Goal: Use online tool/utility: Use online tool/utility

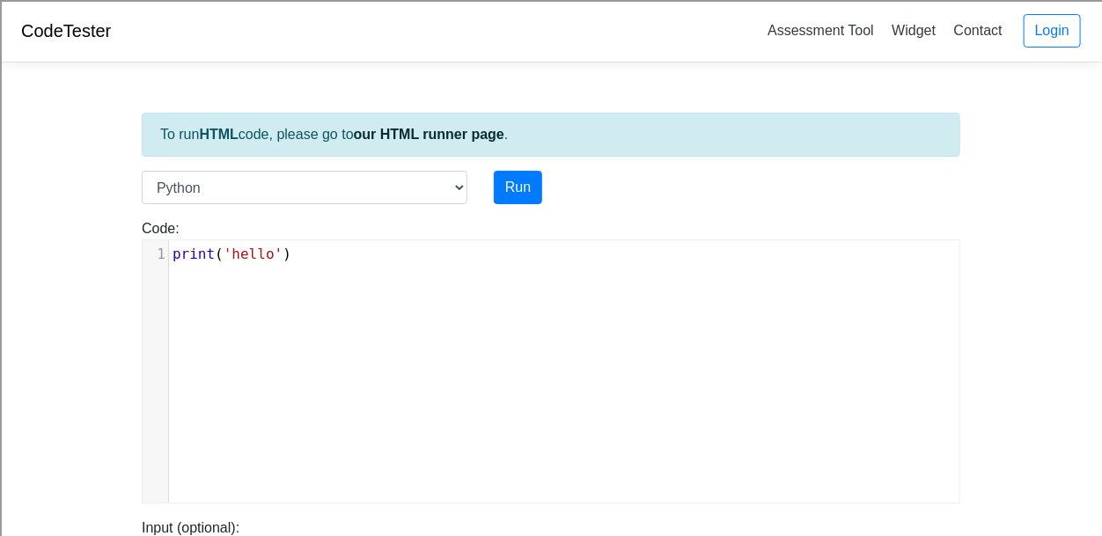
drag, startPoint x: 300, startPoint y: 248, endPoint x: 45, endPoint y: 207, distance: 258.5
type textarea "print('hello')"
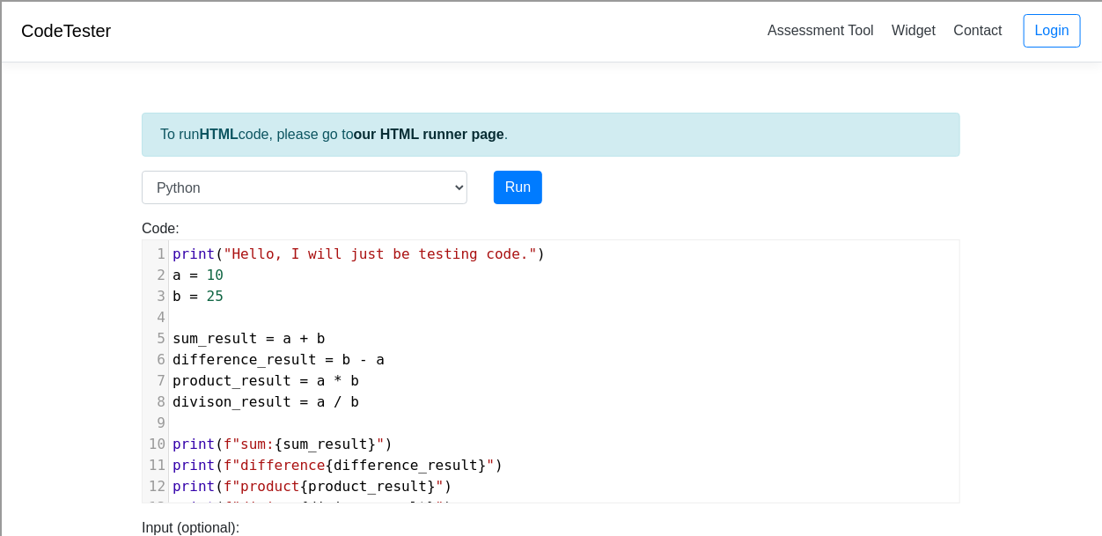
scroll to position [230, 0]
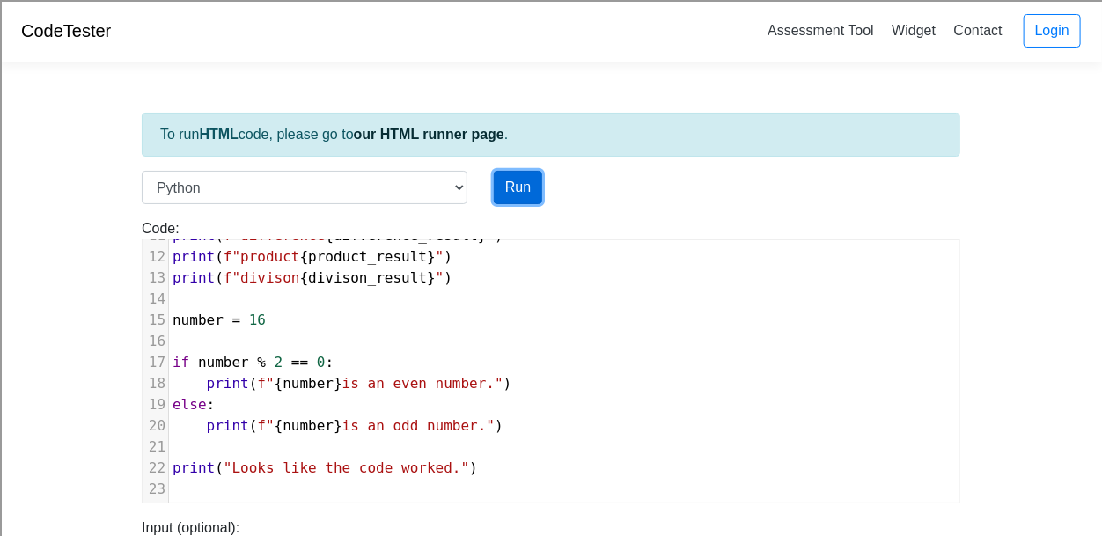
click at [512, 196] on button "Run" at bounding box center [518, 187] width 48 height 33
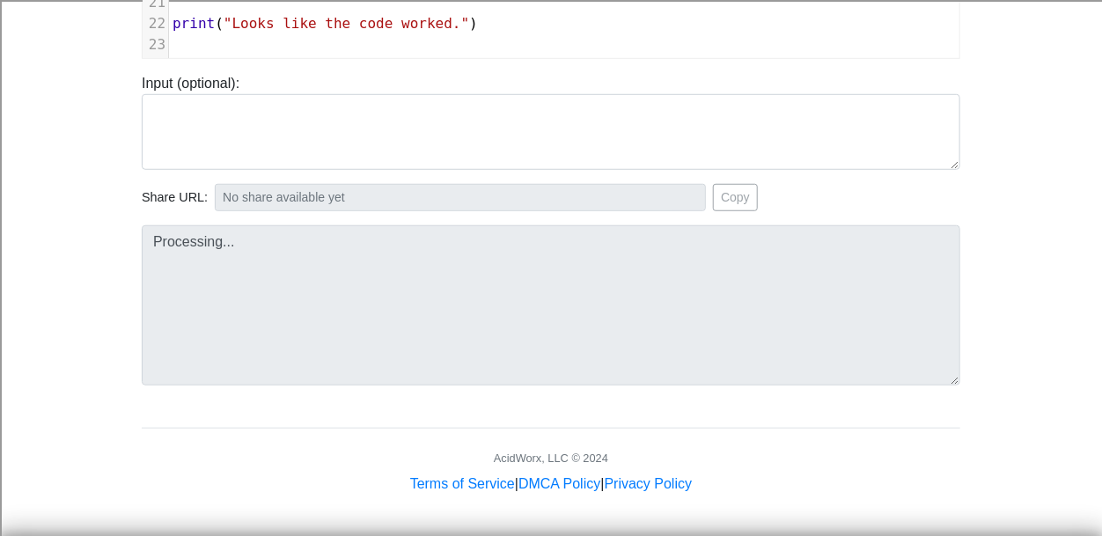
scroll to position [442, 0]
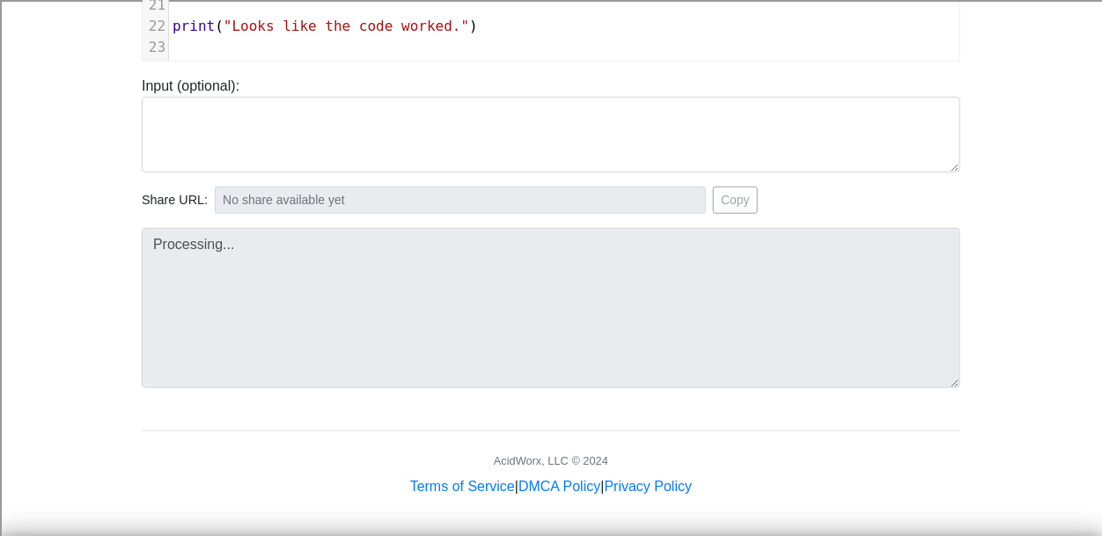
type input "[URL][DOMAIN_NAME]"
type textarea "Stdout: Hello, I will just be testing code. sum: 35 difference 15 product 250 d…"
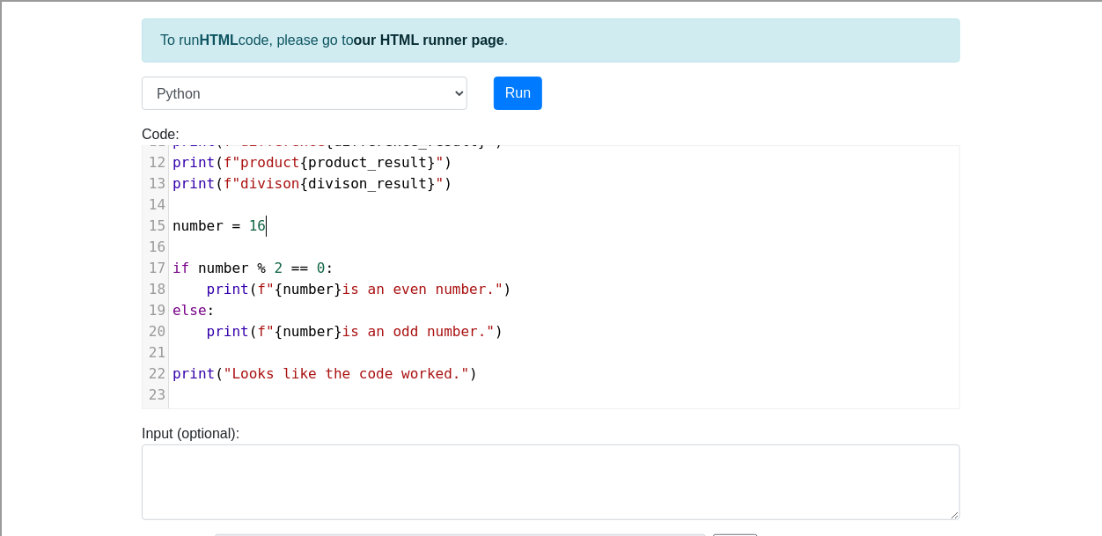
scroll to position [7, 0]
click at [271, 220] on pre "number = 16" at bounding box center [564, 226] width 790 height 21
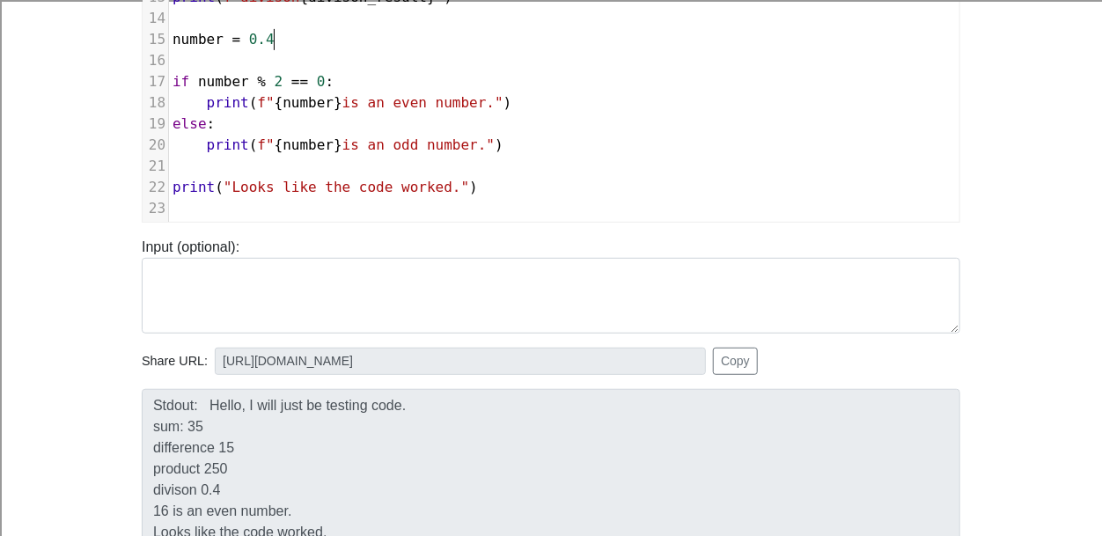
scroll to position [0, 0]
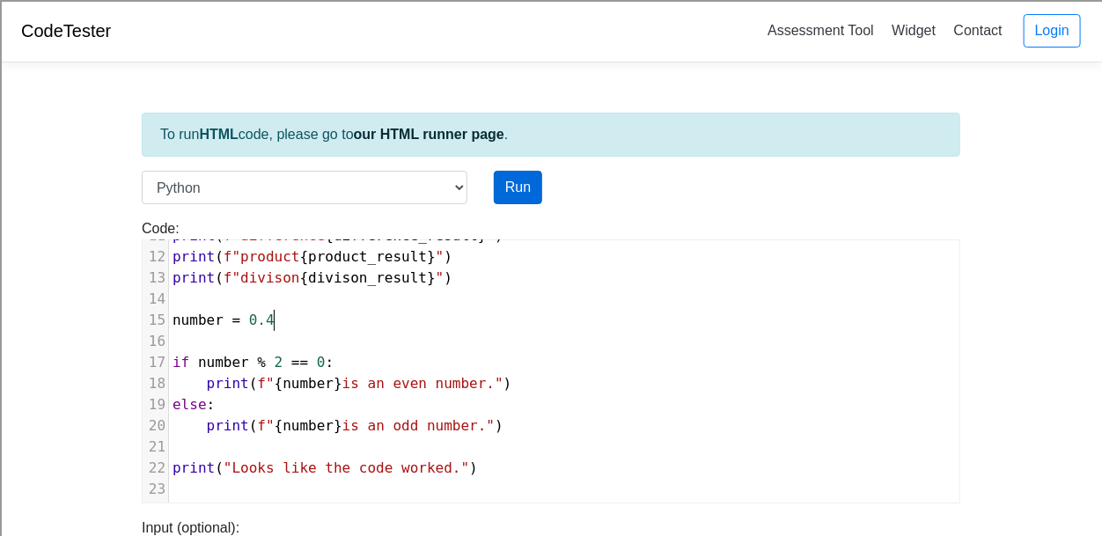
type textarea "0.4"
click at [526, 181] on button "Run" at bounding box center [518, 187] width 48 height 33
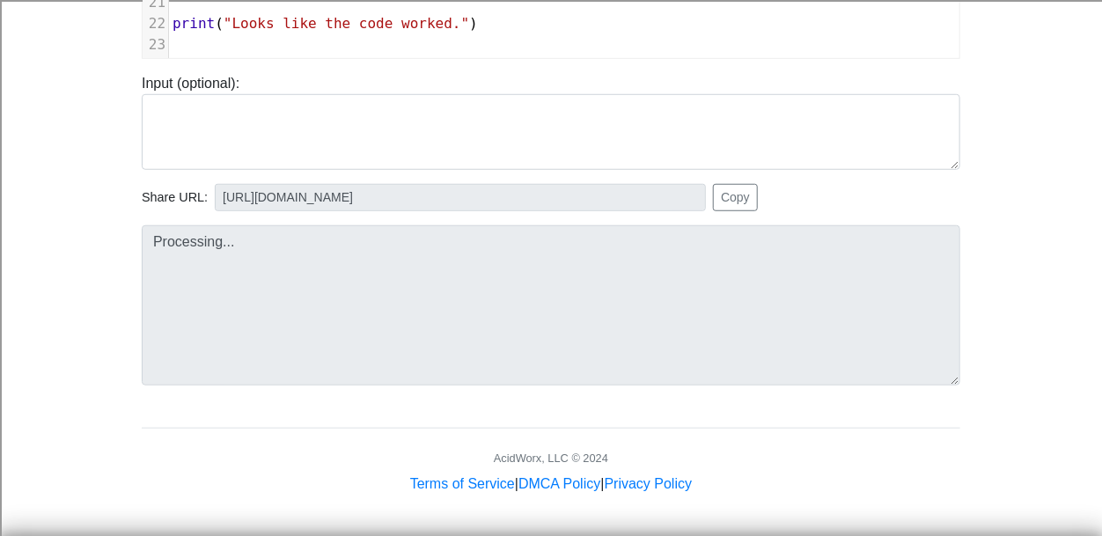
type input "[URL][DOMAIN_NAME]"
type textarea "Stdout: Hello, I will just be testing code. sum: 35 difference 15 product 250 d…"
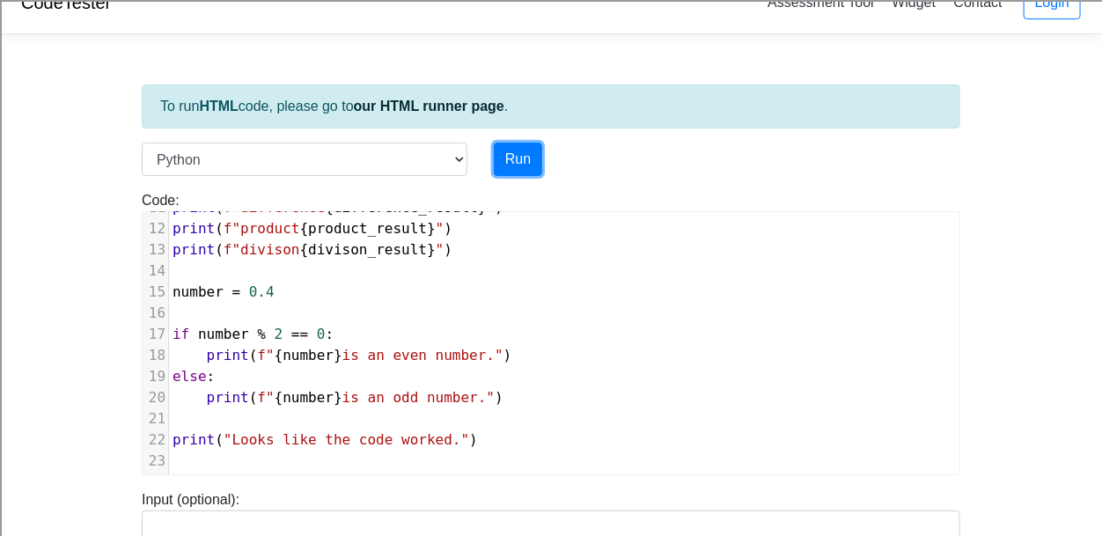
scroll to position [23, 0]
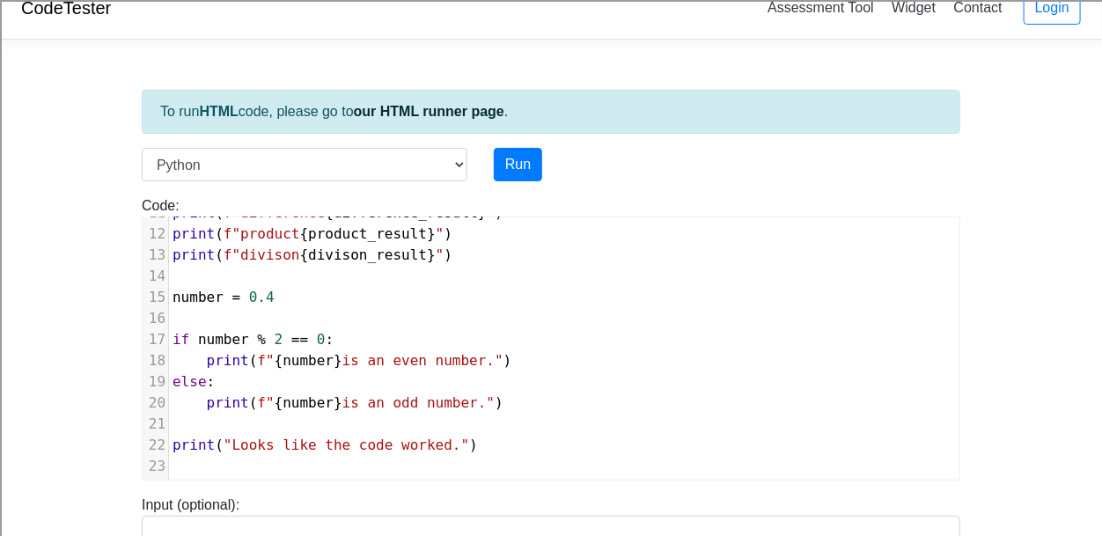
click at [275, 291] on pre "number = 0.4" at bounding box center [564, 297] width 790 height 21
type textarea "250"
click at [511, 166] on button "Run" at bounding box center [518, 164] width 48 height 33
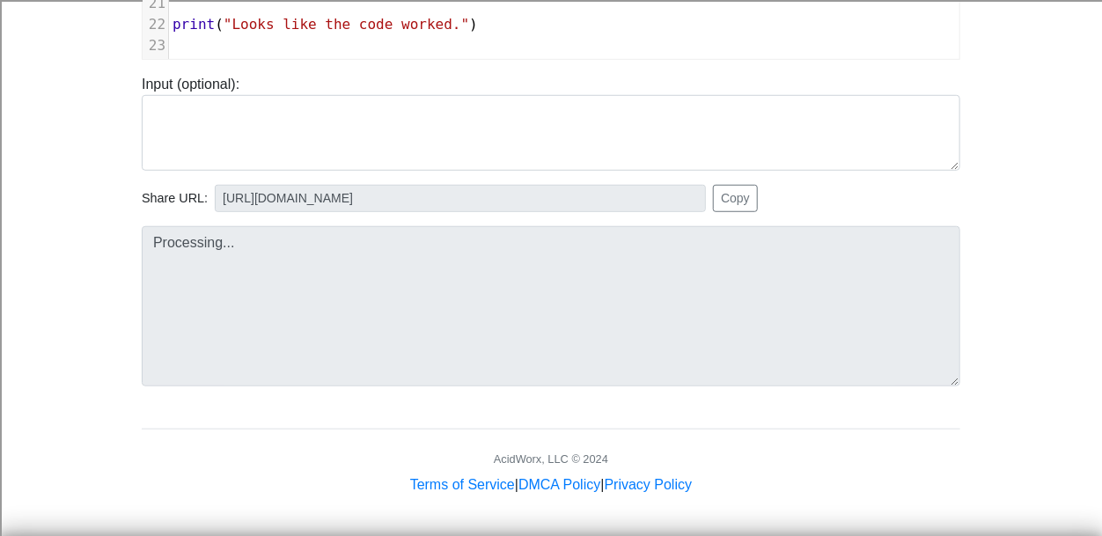
scroll to position [444, 0]
type input "[URL][DOMAIN_NAME]"
type textarea "Stdout: Hello, I will just be testing code. sum: 35 difference 15 product 250 d…"
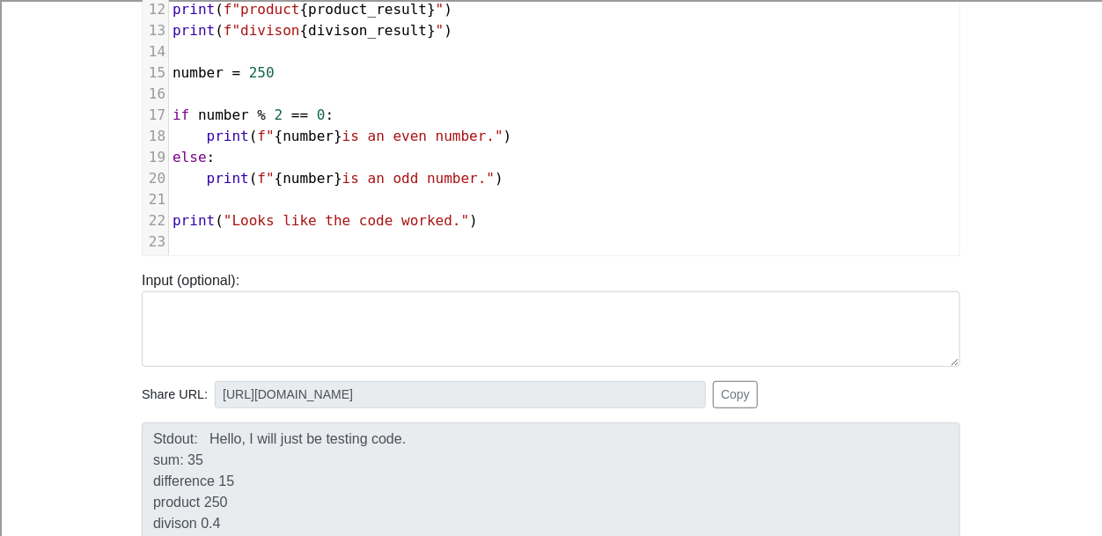
scroll to position [241, 0]
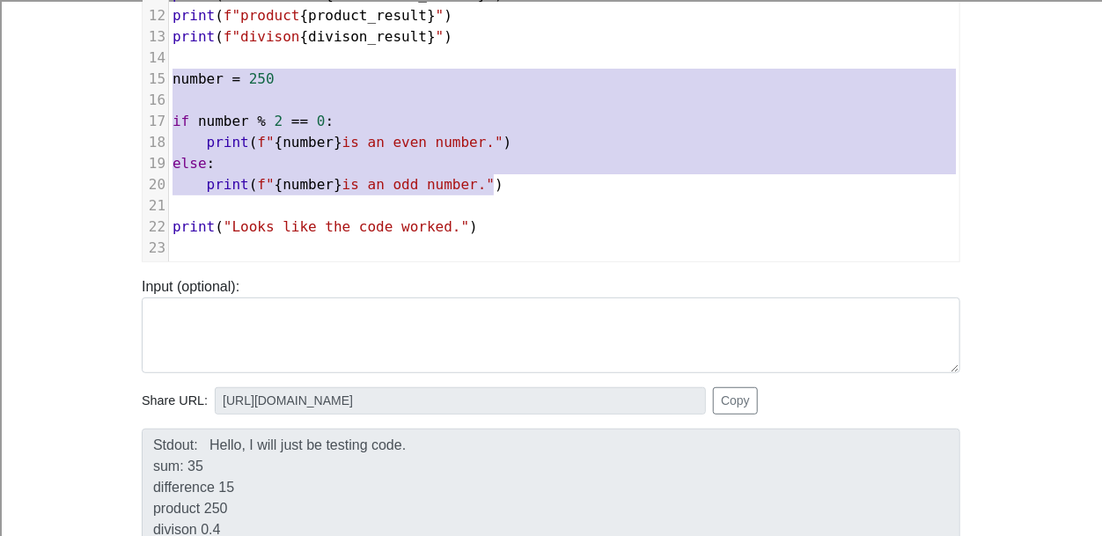
type textarea "number = 250 if number % 2 == 0 : print (f"{number} is an even number.") else: …"
drag, startPoint x: 175, startPoint y: 76, endPoint x: 523, endPoint y: 187, distance: 365.1
click at [523, 187] on div "1 print ( "Hello, I will just be testing code." ) 2 a = 10 3 b = 25 4 ​ 5 sum_r…" at bounding box center [564, 16] width 790 height 486
click at [485, 249] on pre "​" at bounding box center [564, 248] width 790 height 21
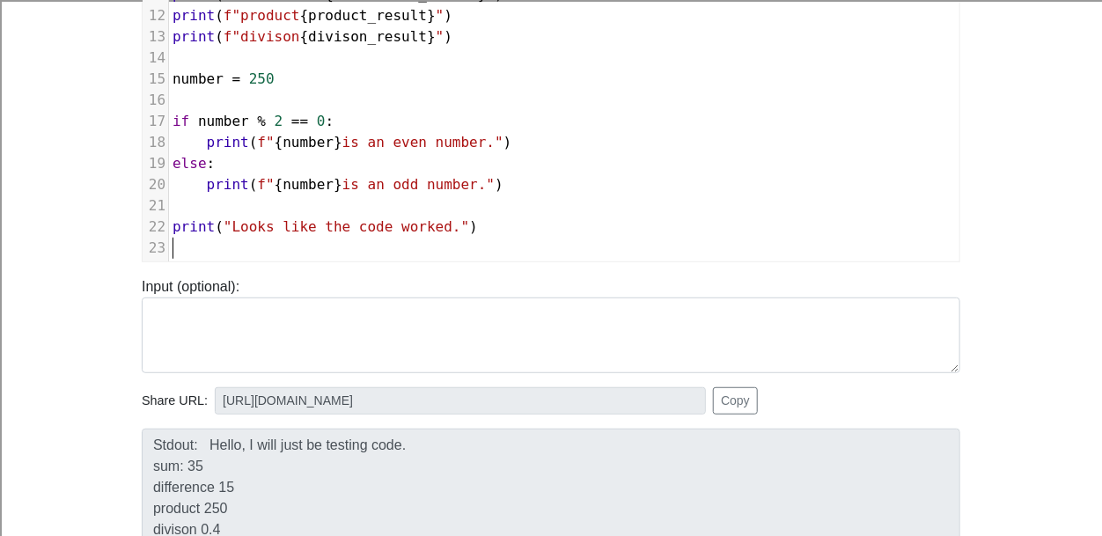
click at [515, 218] on pre "print ( "Looks like the code worked." )" at bounding box center [564, 226] width 790 height 21
click at [509, 211] on pre "​" at bounding box center [564, 205] width 790 height 21
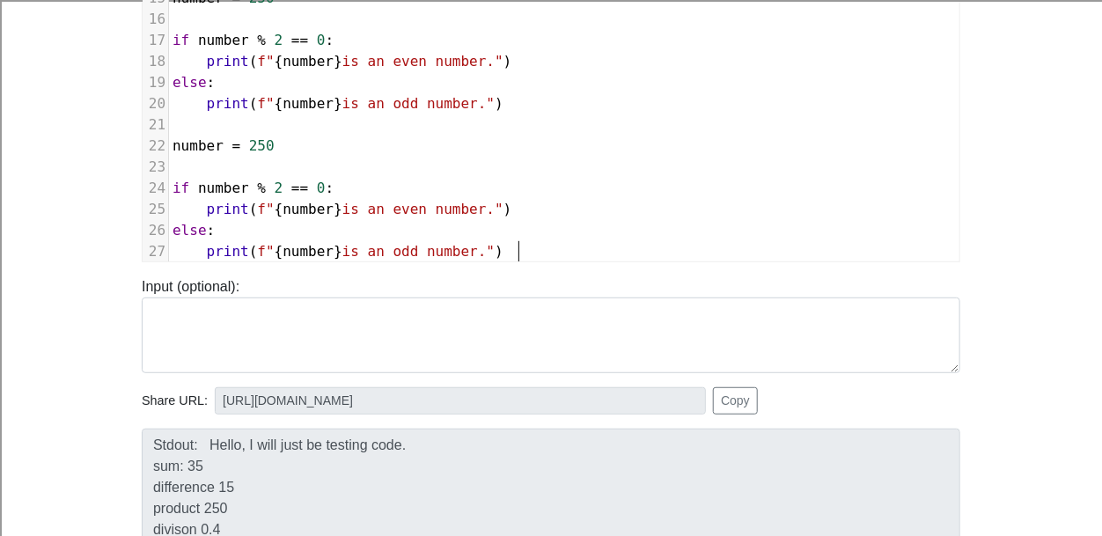
scroll to position [356, 0]
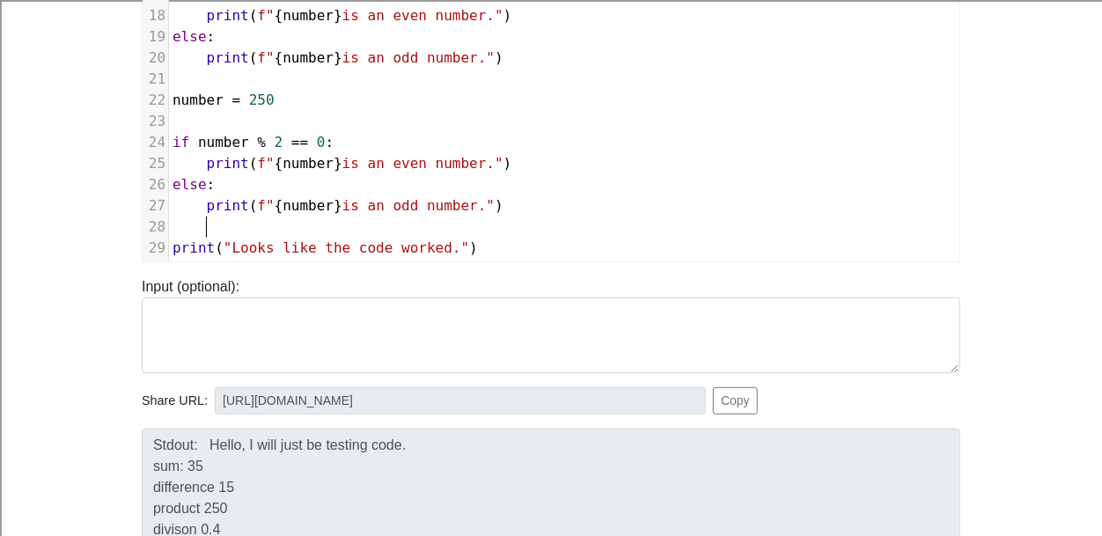
click at [273, 99] on span "250" at bounding box center [262, 100] width 26 height 17
type textarea "15"
click at [537, 195] on pre "print ( f" { number } is an odd number." )" at bounding box center [564, 205] width 790 height 21
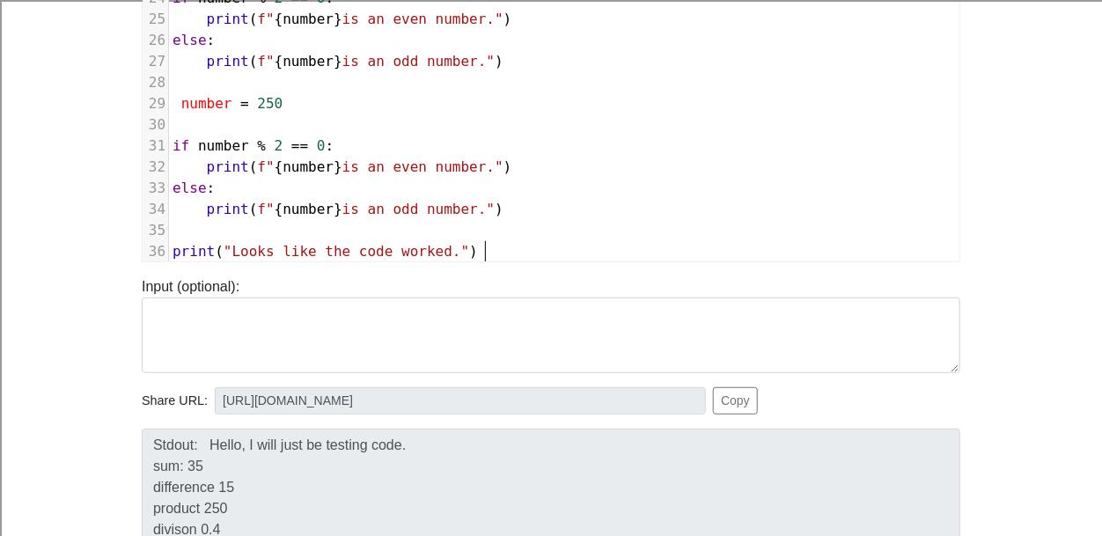
scroll to position [525, 0]
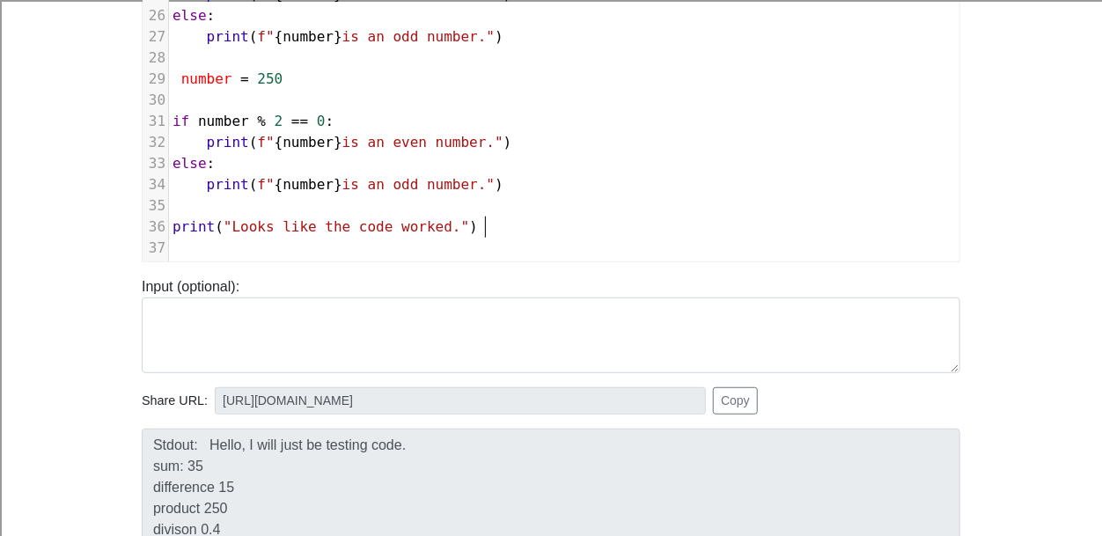
click at [285, 82] on pre "number = 250" at bounding box center [564, 79] width 790 height 21
type textarea "15"
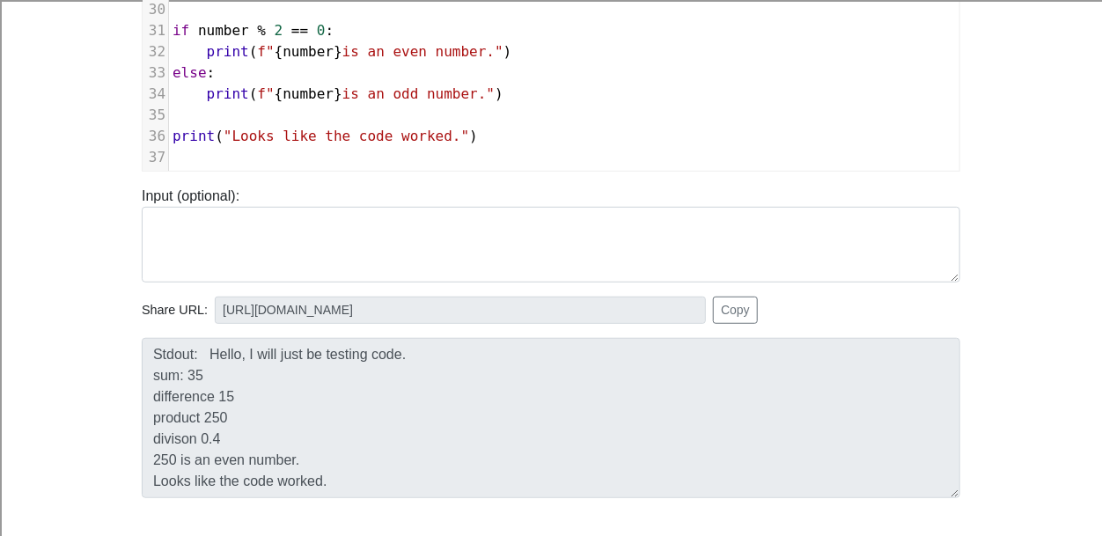
scroll to position [0, 0]
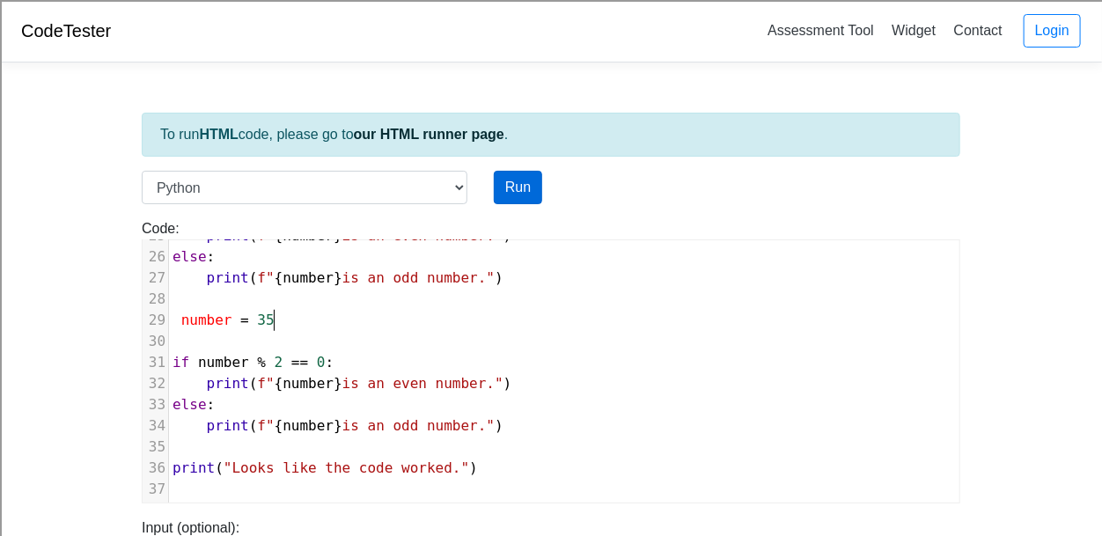
type textarea "35"
click at [509, 191] on button "Run" at bounding box center [518, 187] width 48 height 33
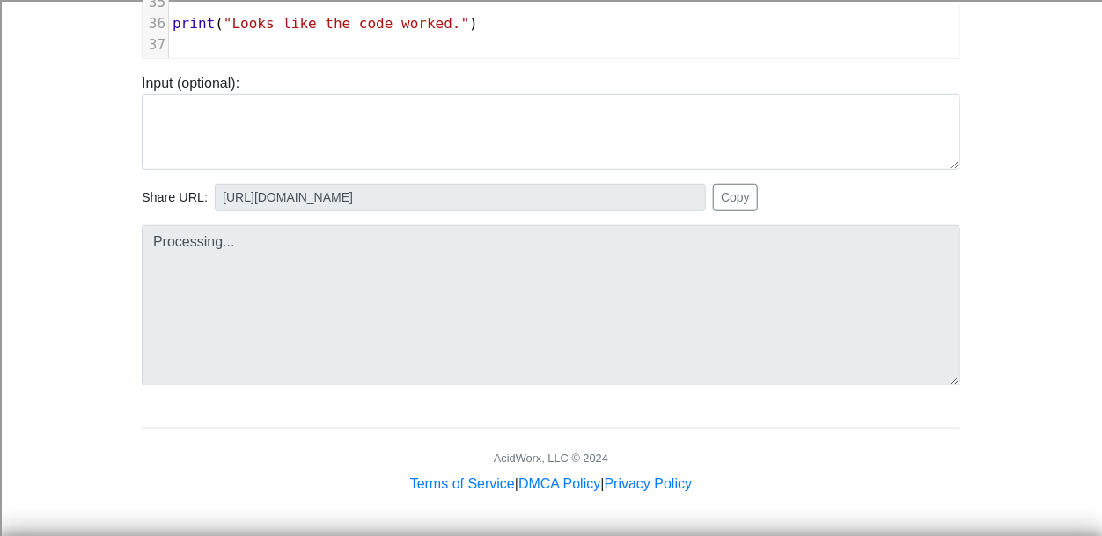
type input "[URL][DOMAIN_NAME]"
type textarea "Submission status: Runtime Error (NZEC) Stderr: File "script.py", line 29 numbe…"
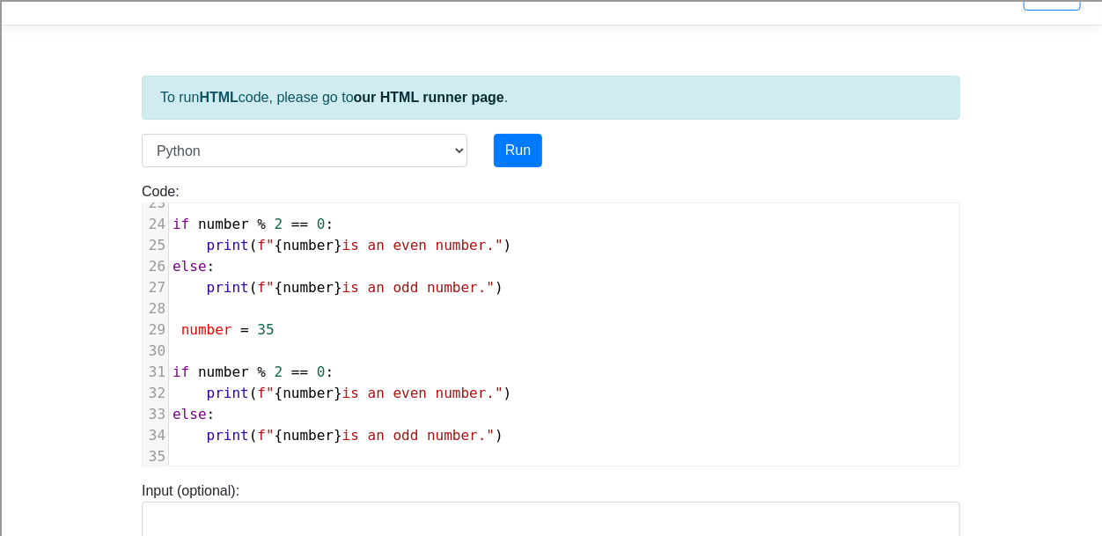
click at [182, 327] on span "number" at bounding box center [206, 329] width 51 height 17
click at [517, 148] on button "Run" at bounding box center [518, 150] width 48 height 33
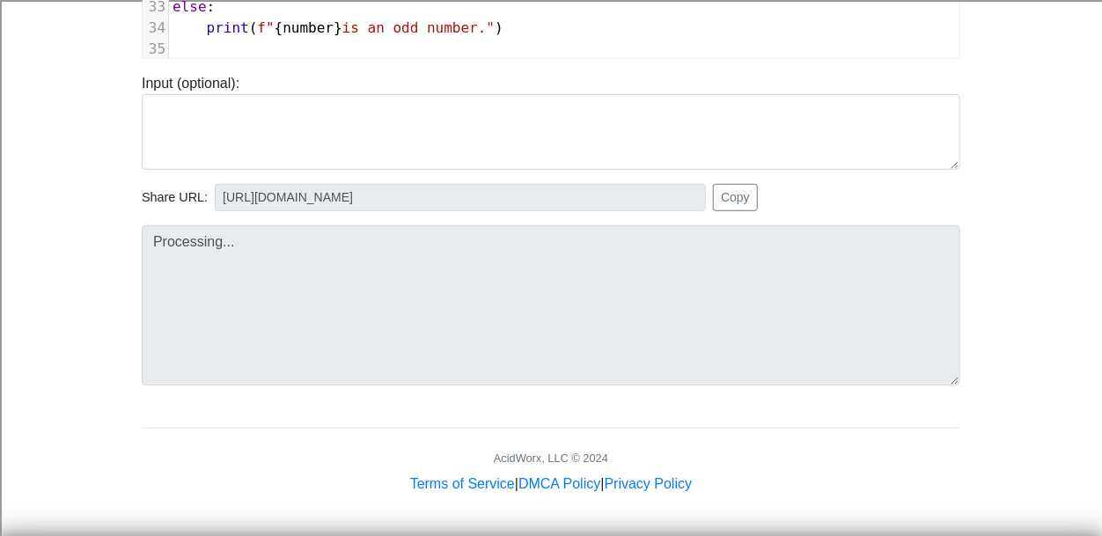
type input "[URL][DOMAIN_NAME]"
type textarea "Stdout: Hello, I will just be testing code. sum: 35 difference 15 product 250 d…"
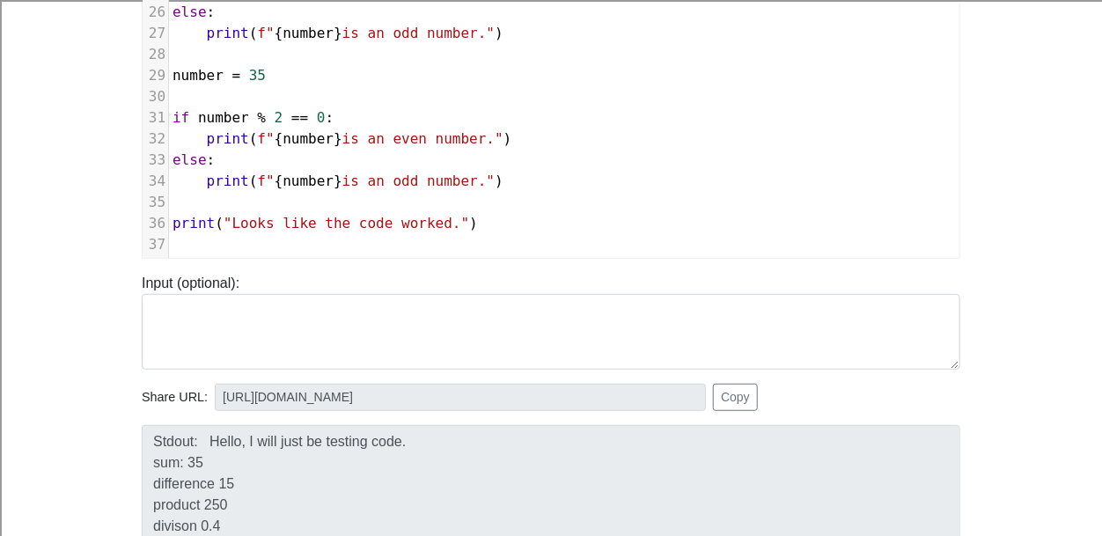
scroll to position [242, 0]
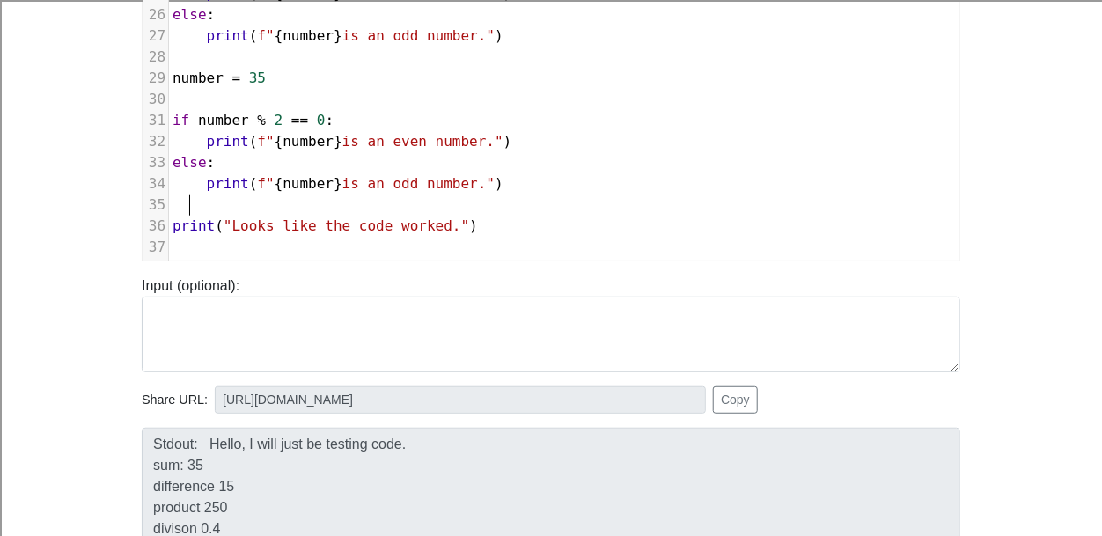
click at [187, 211] on pre at bounding box center [564, 204] width 790 height 21
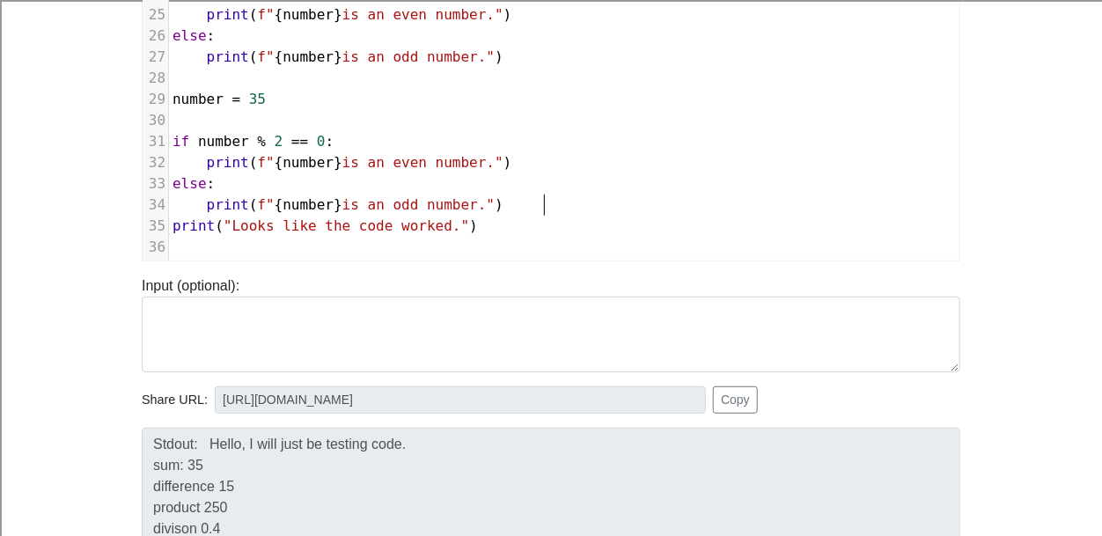
click at [192, 121] on pre "​" at bounding box center [564, 120] width 790 height 21
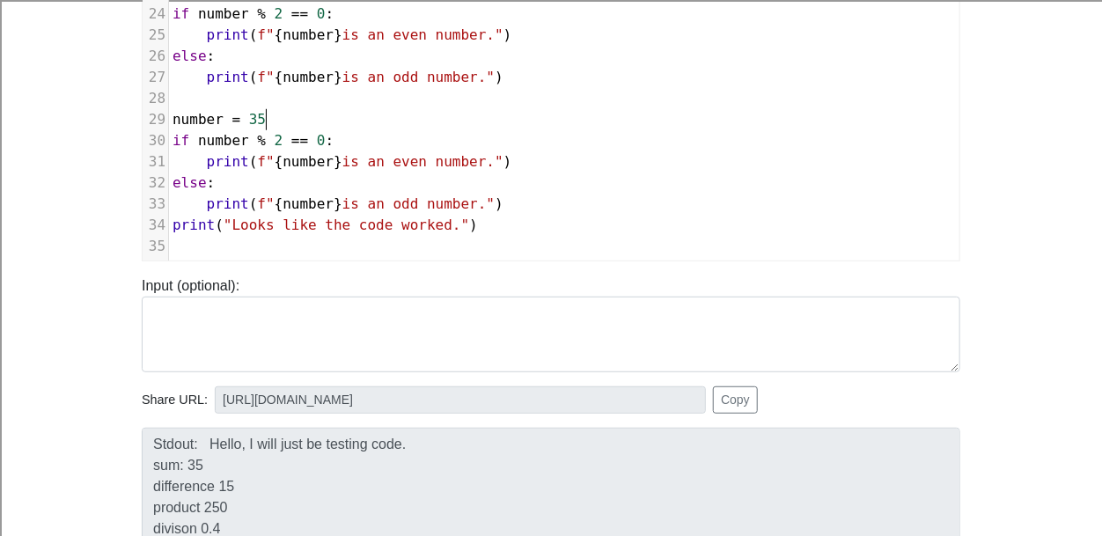
scroll to position [484, 0]
click at [184, 99] on span at bounding box center [189, 98] width 34 height 17
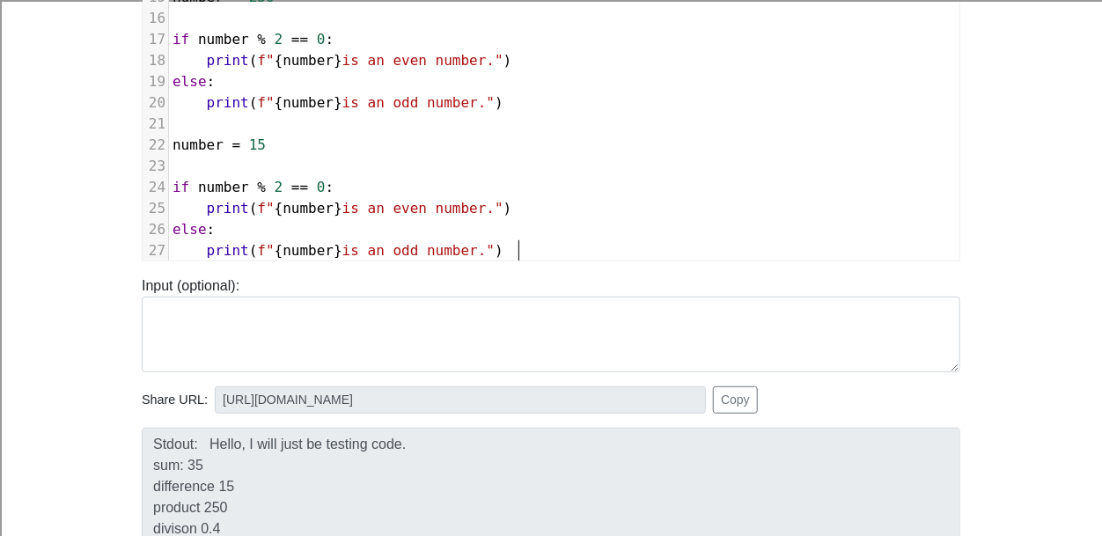
scroll to position [312, 0]
click at [186, 168] on pre "​" at bounding box center [564, 166] width 790 height 21
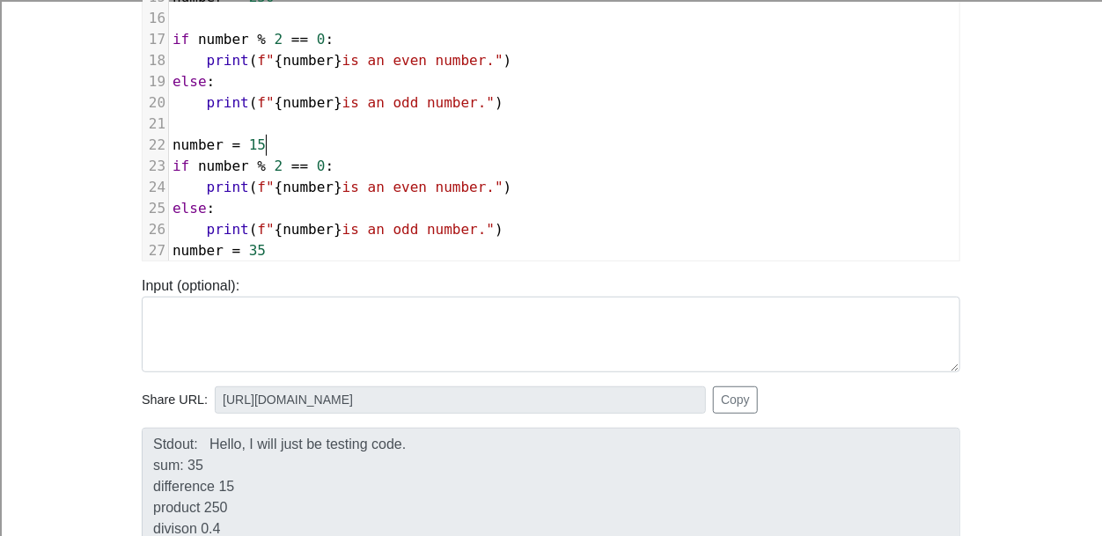
click at [173, 121] on pre "​" at bounding box center [564, 124] width 790 height 21
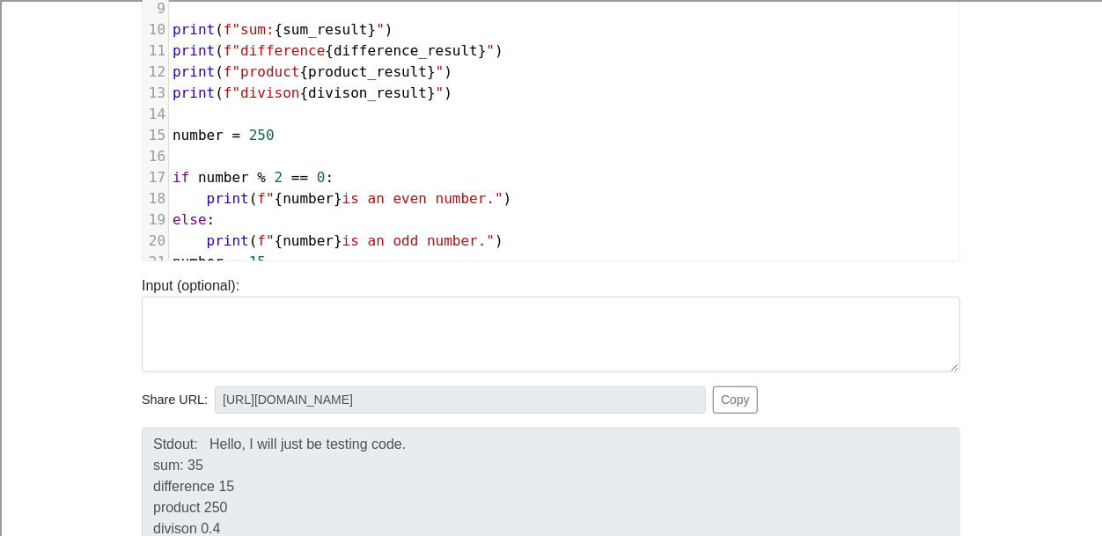
scroll to position [172, 0]
click at [181, 158] on pre "​" at bounding box center [564, 156] width 790 height 21
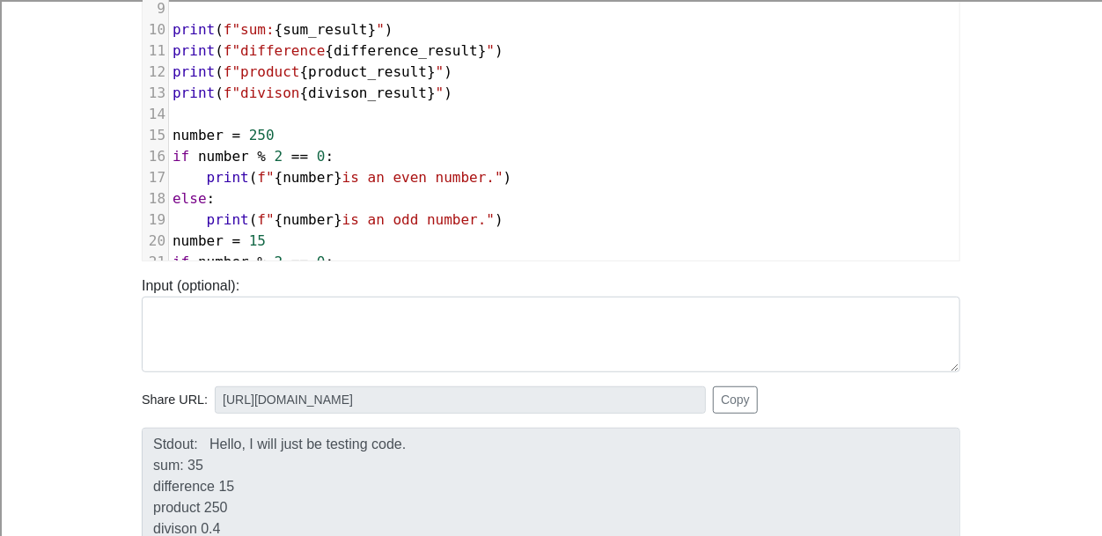
click at [177, 117] on pre "​" at bounding box center [564, 114] width 790 height 21
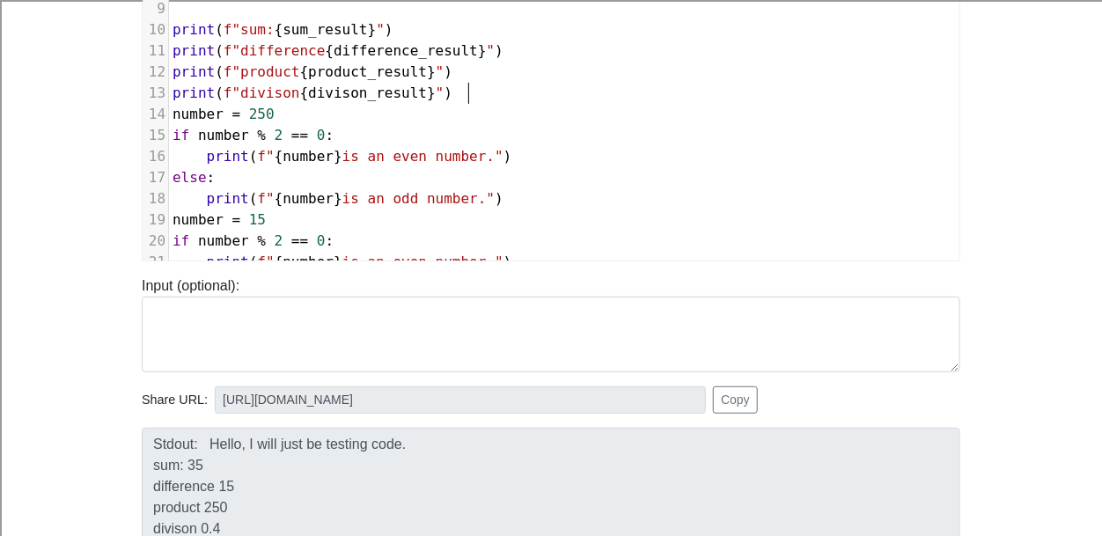
scroll to position [50, 0]
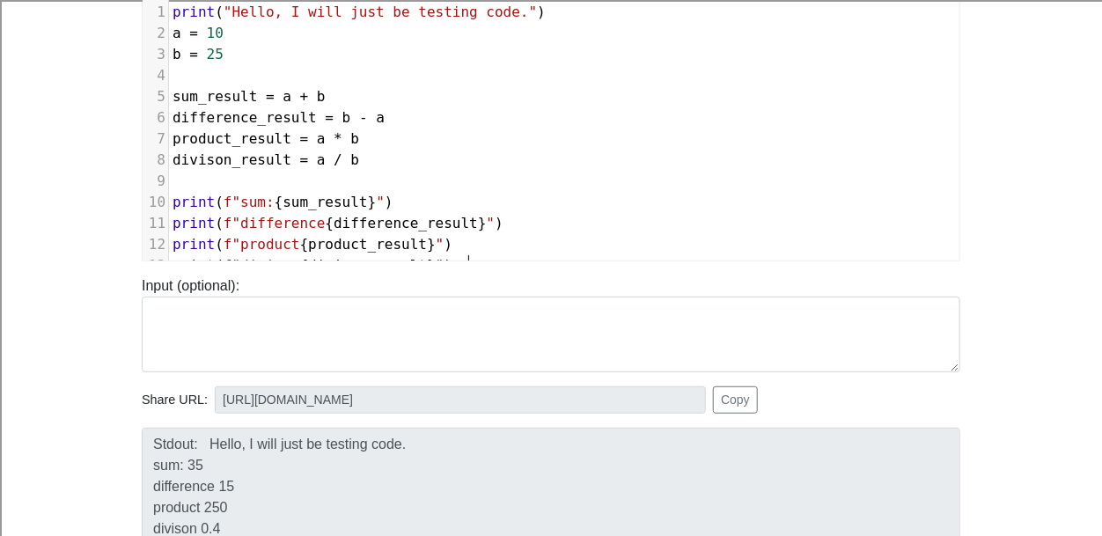
click at [185, 176] on pre "​" at bounding box center [564, 181] width 790 height 21
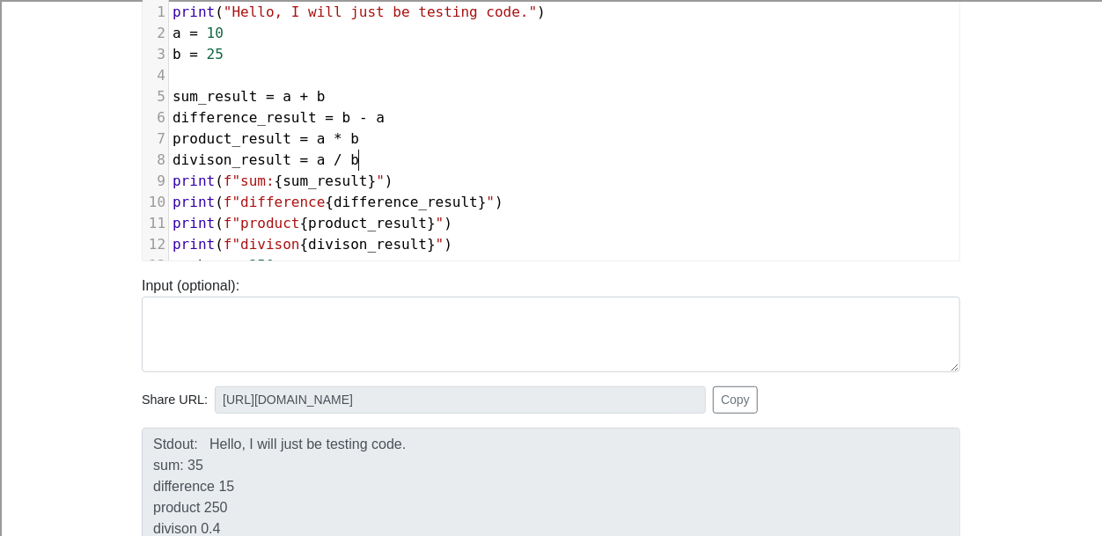
click at [184, 74] on pre "​" at bounding box center [564, 75] width 790 height 21
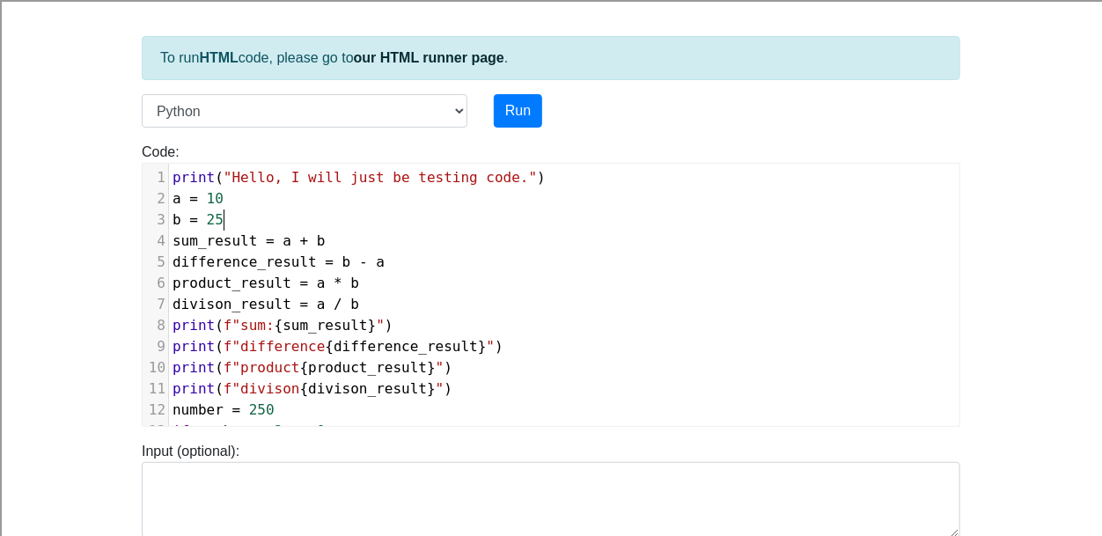
click at [553, 118] on div "Run" at bounding box center [585, 110] width 211 height 33
click at [524, 114] on button "Run" at bounding box center [518, 110] width 48 height 33
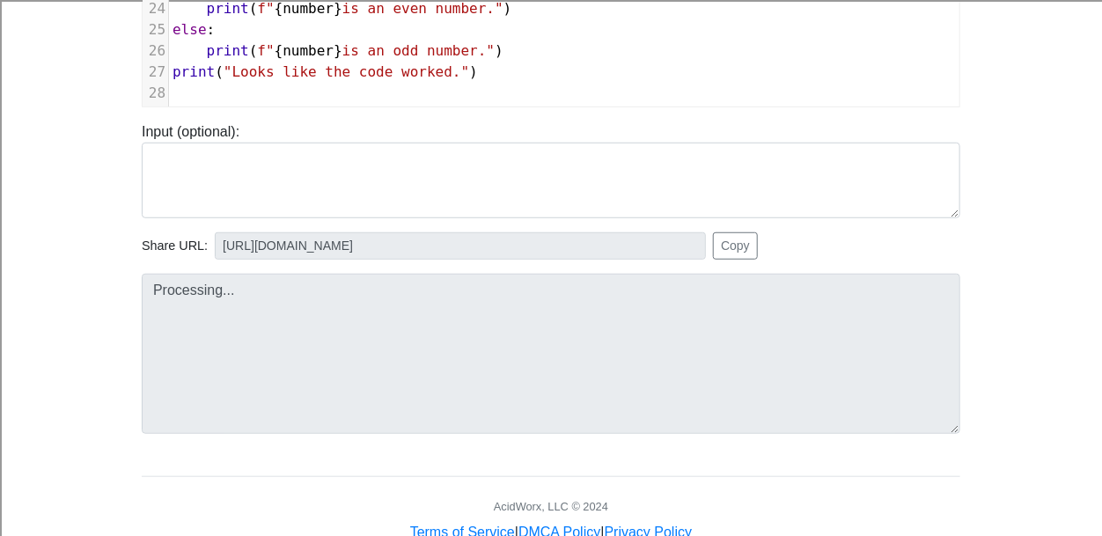
type input "[URL][DOMAIN_NAME]"
type textarea "Stdout: Hello, I will just be testing code. sum: 35 difference 15 product 250 d…"
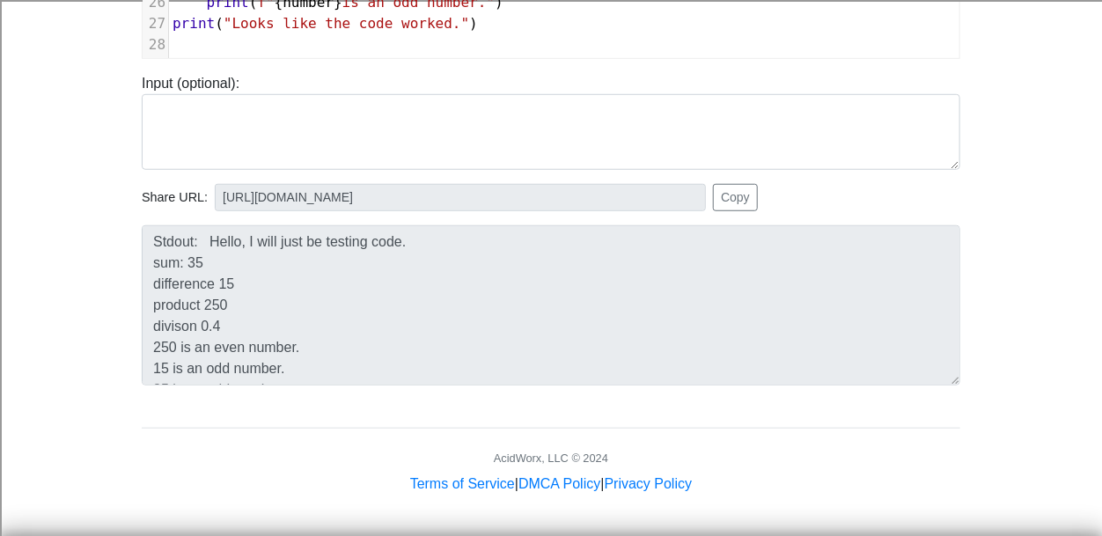
scroll to position [0, 0]
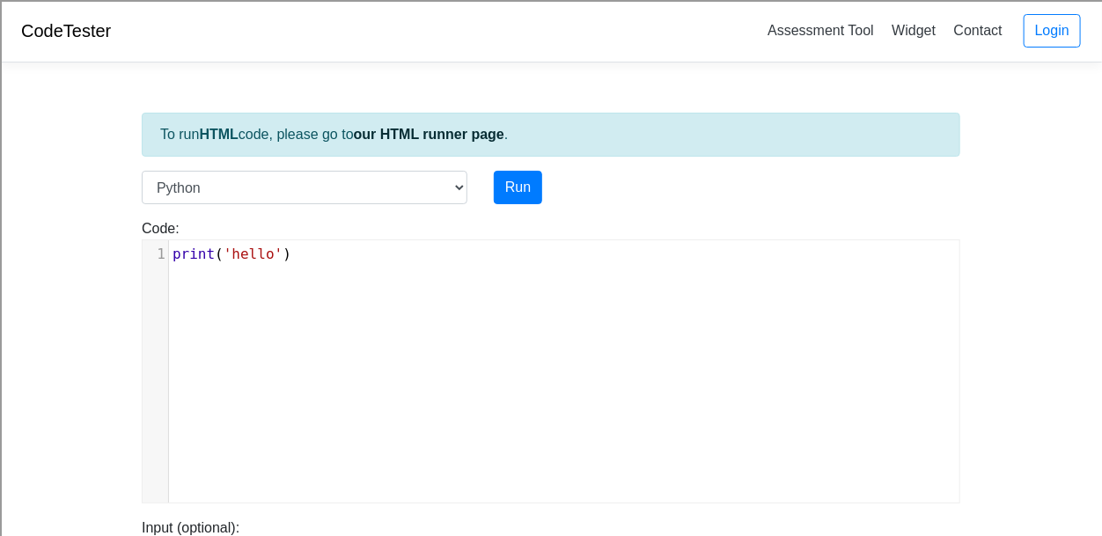
click at [361, 260] on pre "print ( 'hello' )" at bounding box center [564, 254] width 790 height 21
drag, startPoint x: 361, startPoint y: 260, endPoint x: 62, endPoint y: 275, distance: 299.6
type textarea "n"
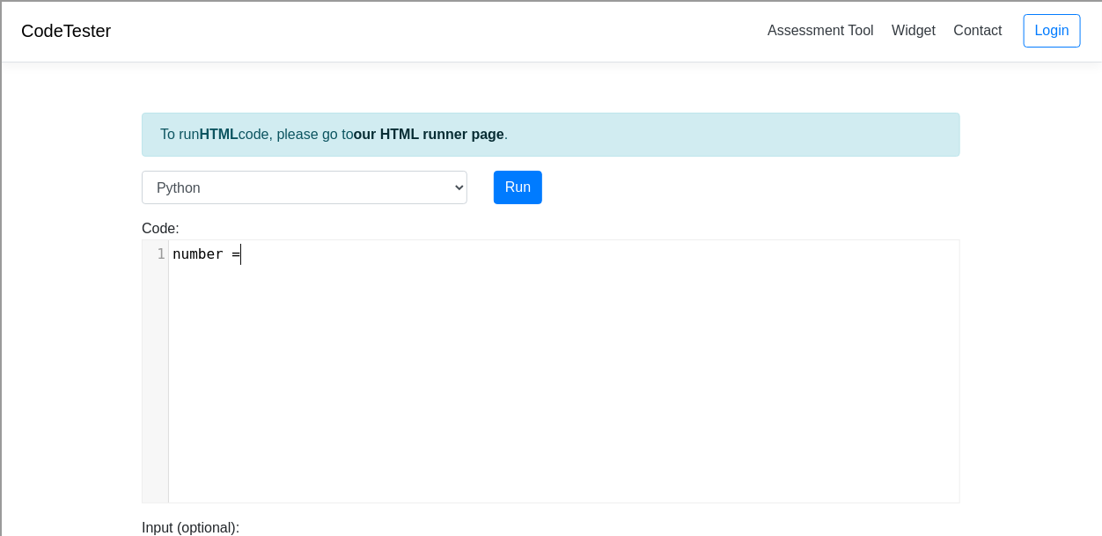
scroll to position [7, 74]
type textarea "number = 40"
type textarea "50"
type textarea "if number % 3=="
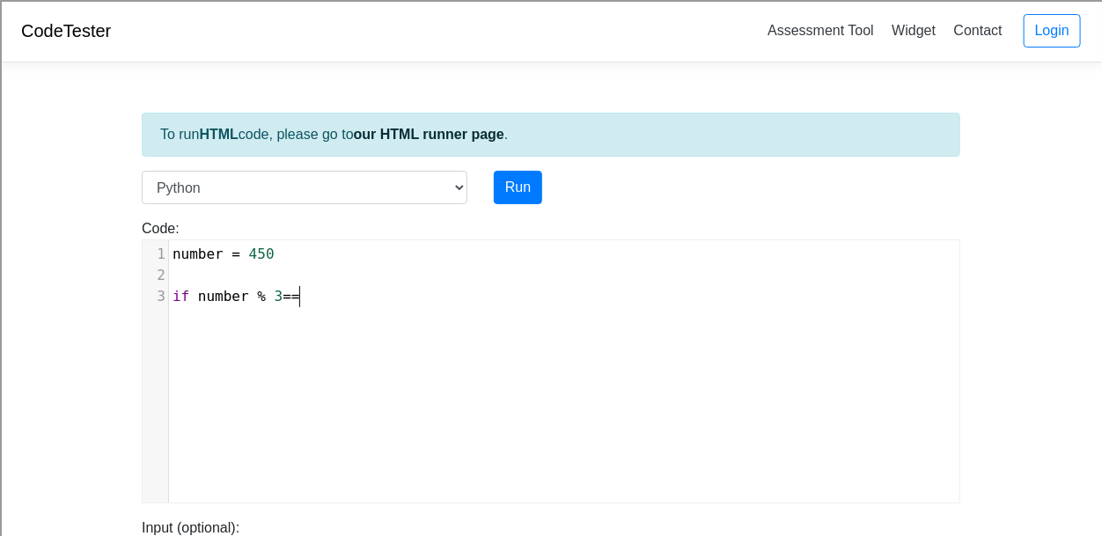
scroll to position [7, 126]
type textarea "==0"
click at [376, 299] on pre "if number % 3 == 0" at bounding box center [564, 296] width 790 height 21
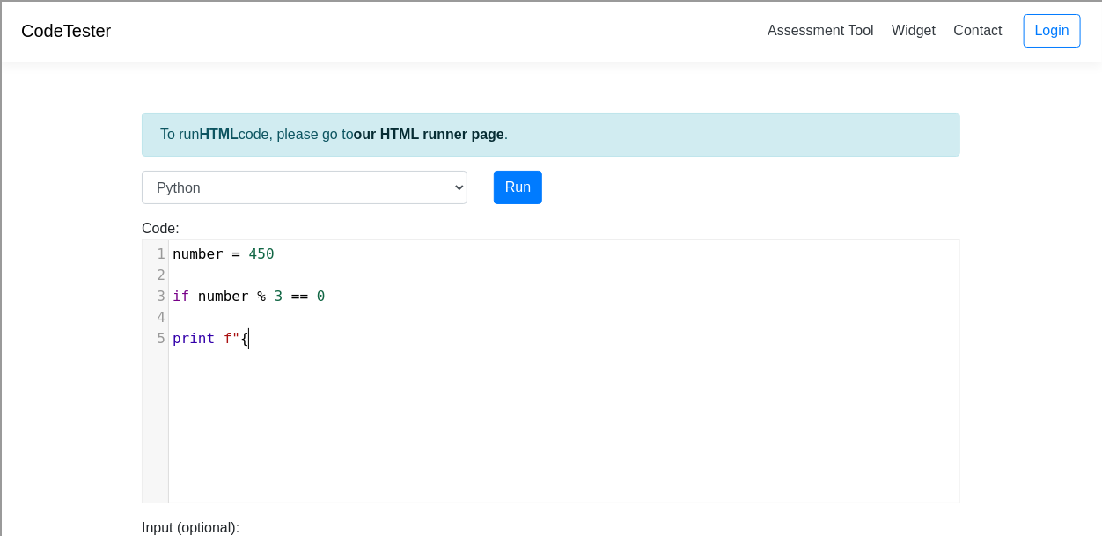
type textarea "print f"{n"
type textarea "N"
type textarea "number} is even"
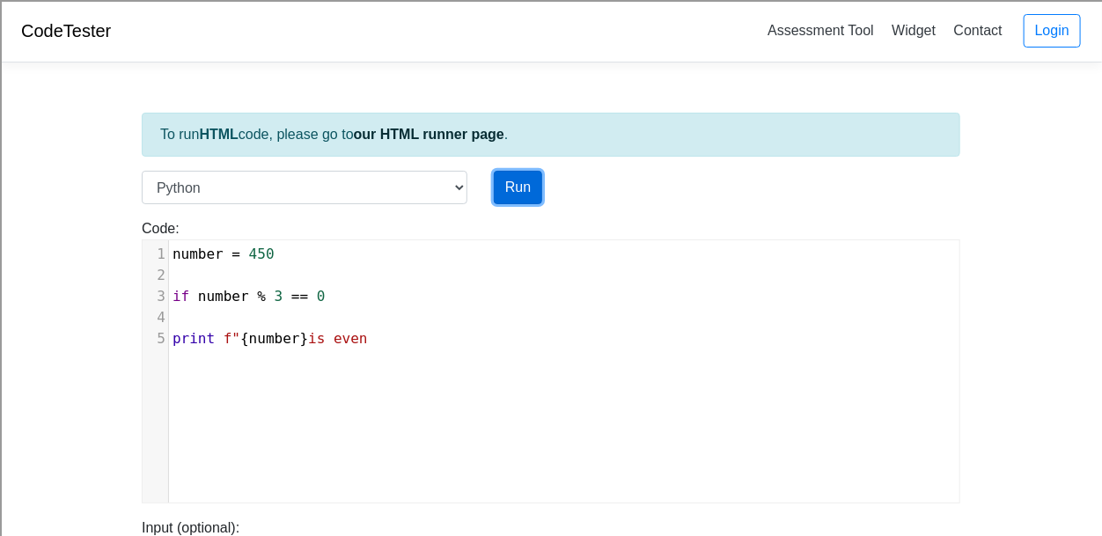
click at [499, 182] on button "Run" at bounding box center [518, 187] width 48 height 33
click at [422, 337] on pre "print f" { number } is even" at bounding box center [564, 338] width 790 height 21
type input "https://codetester.io/runner?s=mVzERYjeWe"
type textarea "Submission status: Runtime Error (NZEC) Stderr: File "script.py", line 3 if num…"
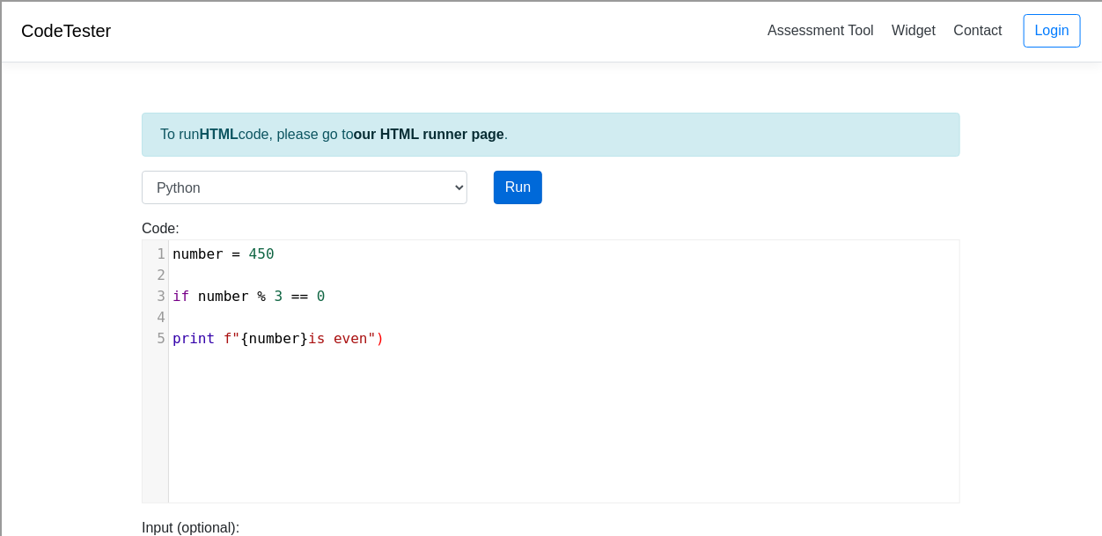
type textarea "")"
click at [496, 187] on button "Run" at bounding box center [518, 187] width 48 height 33
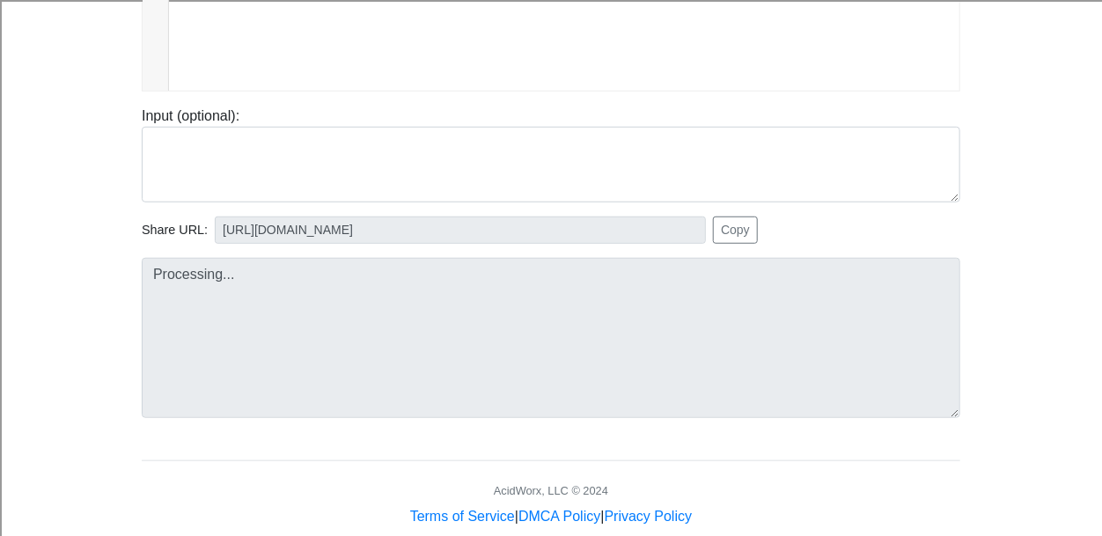
scroll to position [410, 0]
type input "https://codetester.io/runner?s=mqlVaQY6Wy"
type textarea "Submission status: Runtime Error (NZEC) Stderr: File "script.py", line 3 if num…"
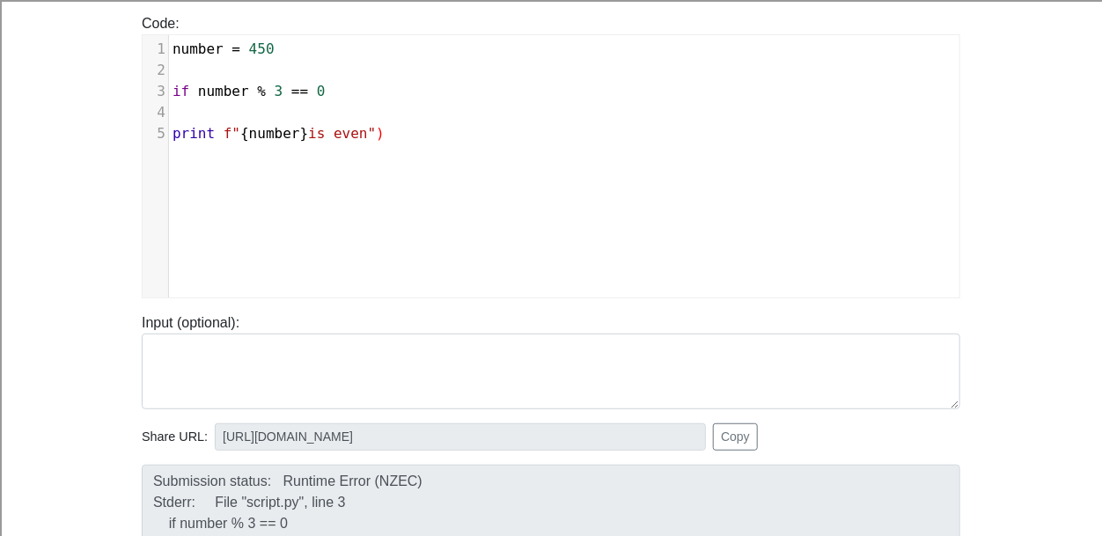
scroll to position [202, 0]
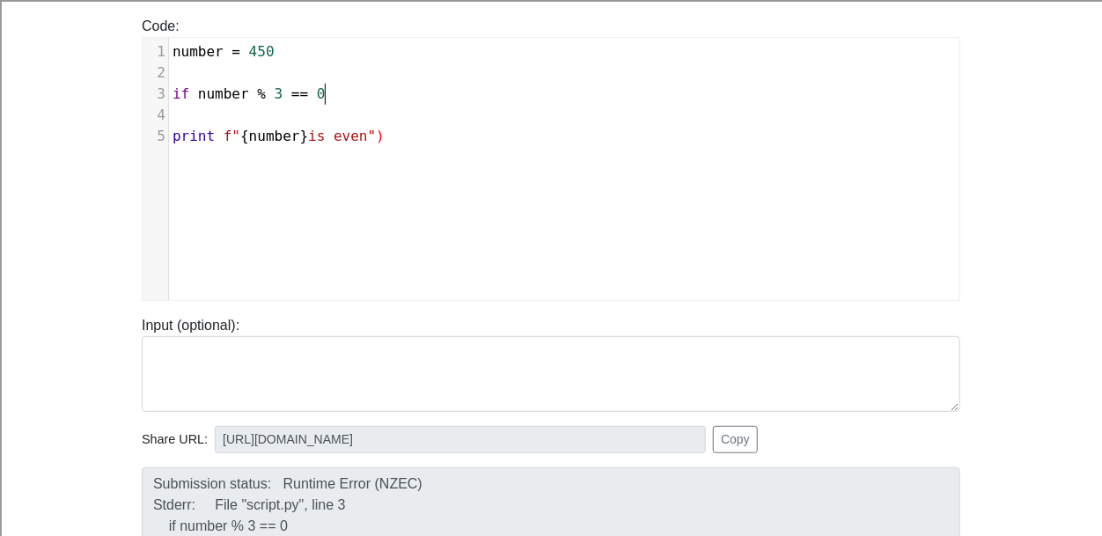
click at [332, 84] on pre "if number % 3 == 0" at bounding box center [564, 94] width 790 height 21
type textarea ":"
click at [272, 161] on div "​ x 1 number = 450 2 ​ 3 if number % 3 == 0 : 4 ​ 5 print f" { number } is even…" at bounding box center [564, 182] width 843 height 289
type textarea "else :"
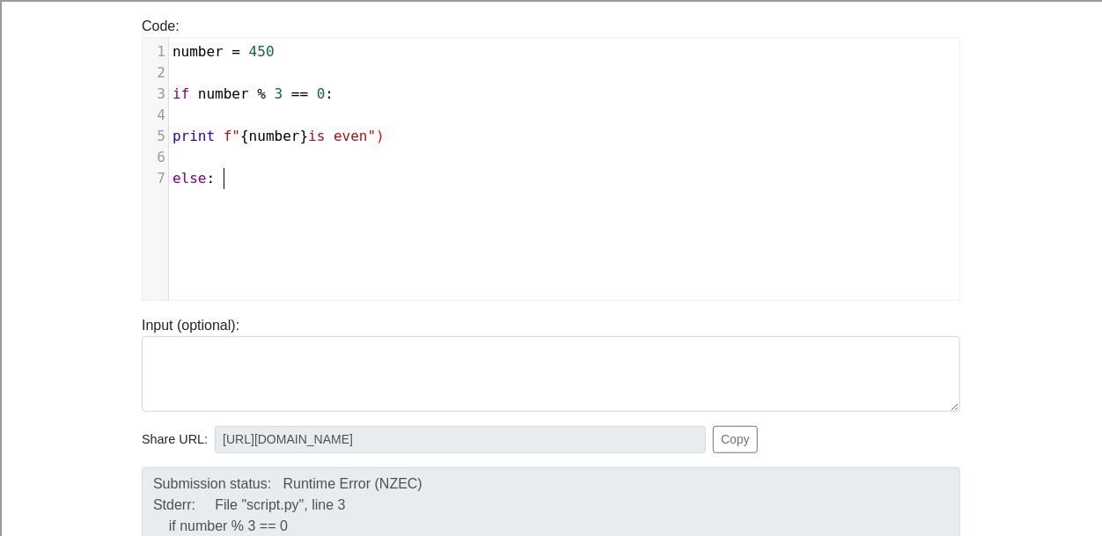
scroll to position [7, 49]
type textarea "priint"
click at [220, 138] on span "print f" { number } is even" )" at bounding box center [278, 136] width 212 height 17
type textarea "("
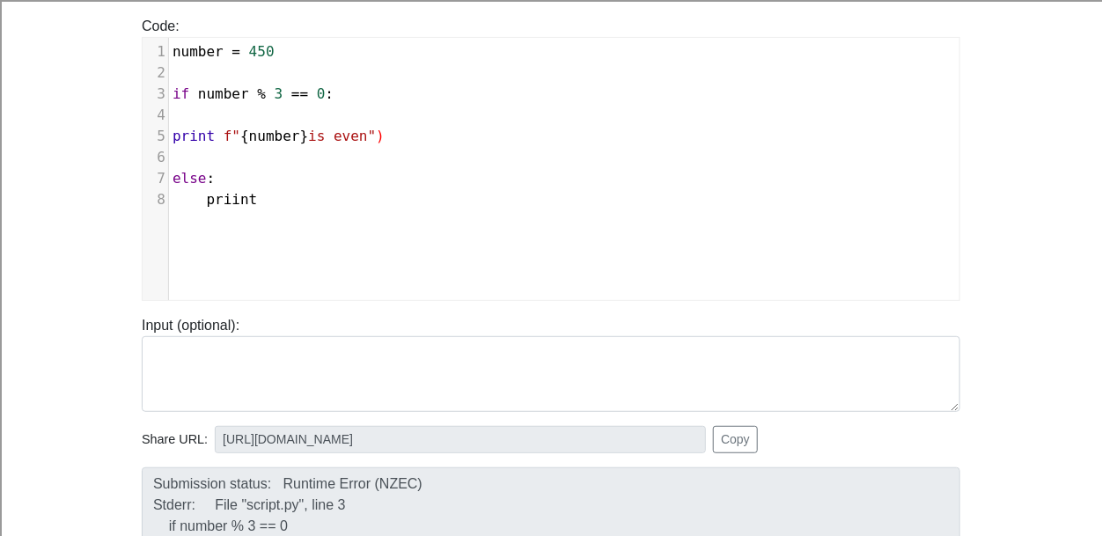
scroll to position [7, 8]
click at [294, 194] on pre "priint" at bounding box center [564, 199] width 790 height 21
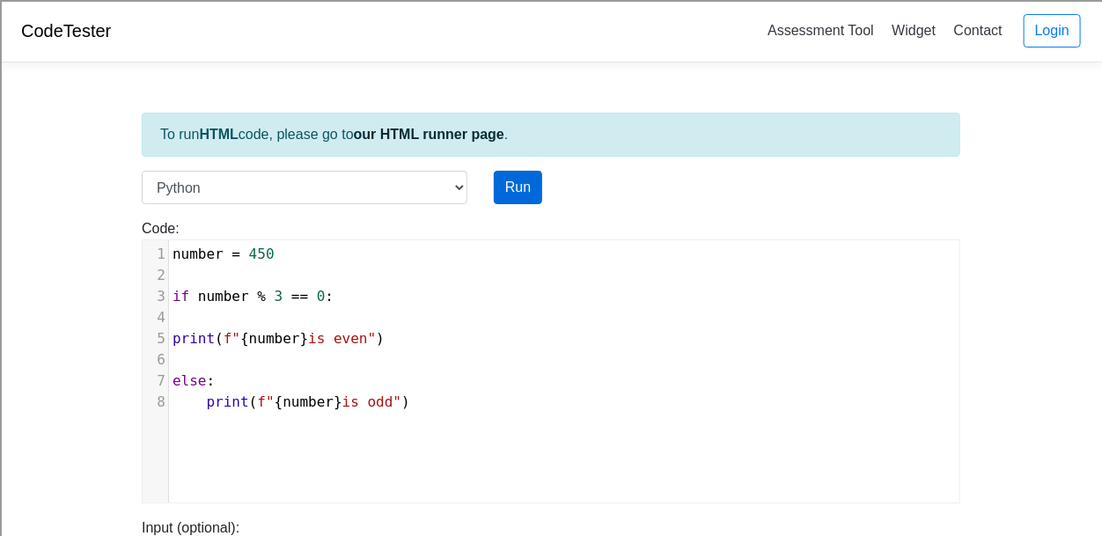
type textarea "(f"{number} is odd")"
click at [517, 180] on button "Run" at bounding box center [518, 187] width 48 height 33
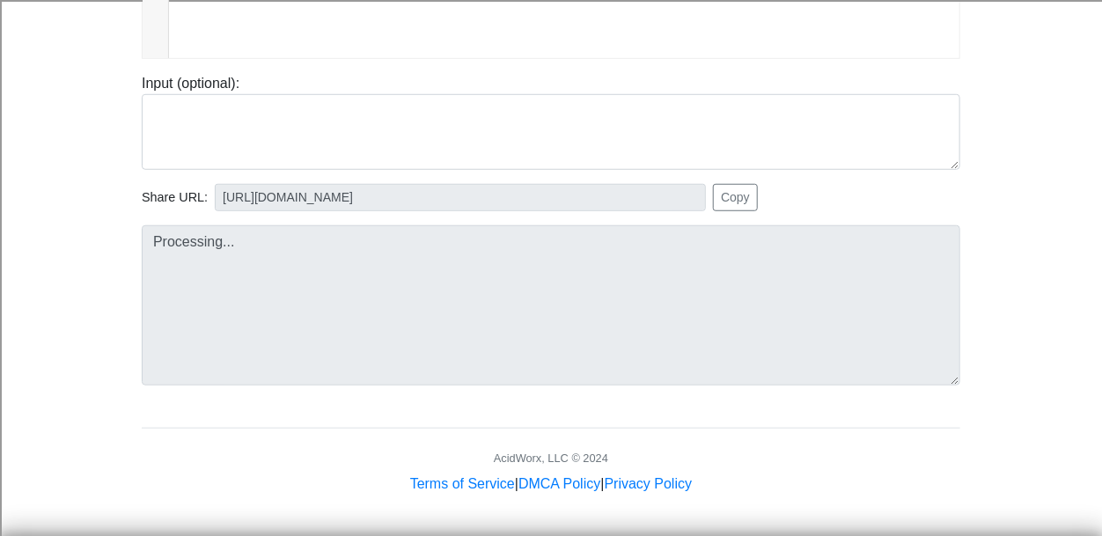
scroll to position [443, 0]
type input "https://codetester.io/runner?s=o1lAV9Q9Xb"
type textarea "Submission status: Runtime Error (NZEC) Stderr: File "script.py", line 5 print …"
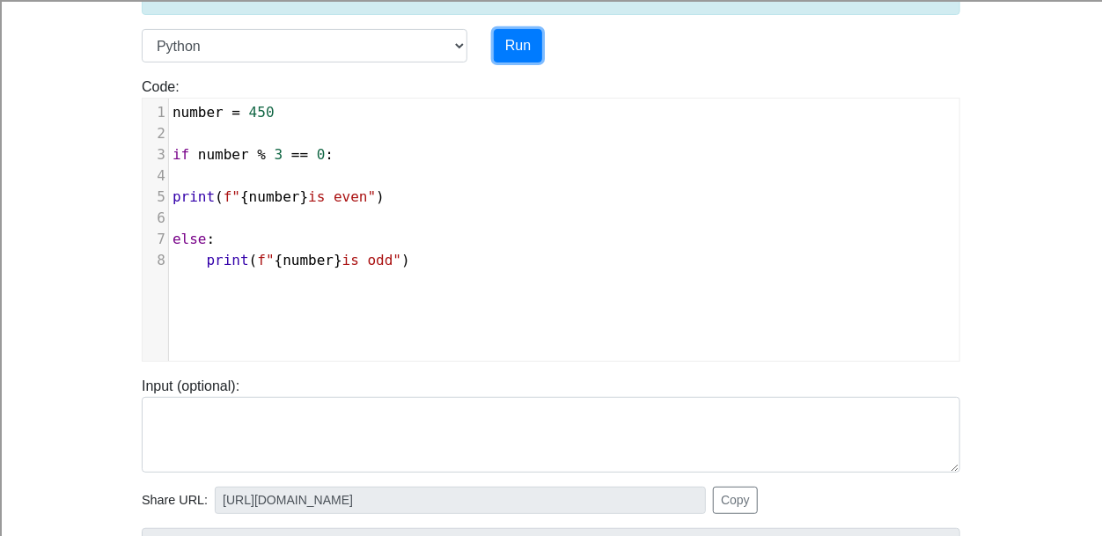
scroll to position [136, 0]
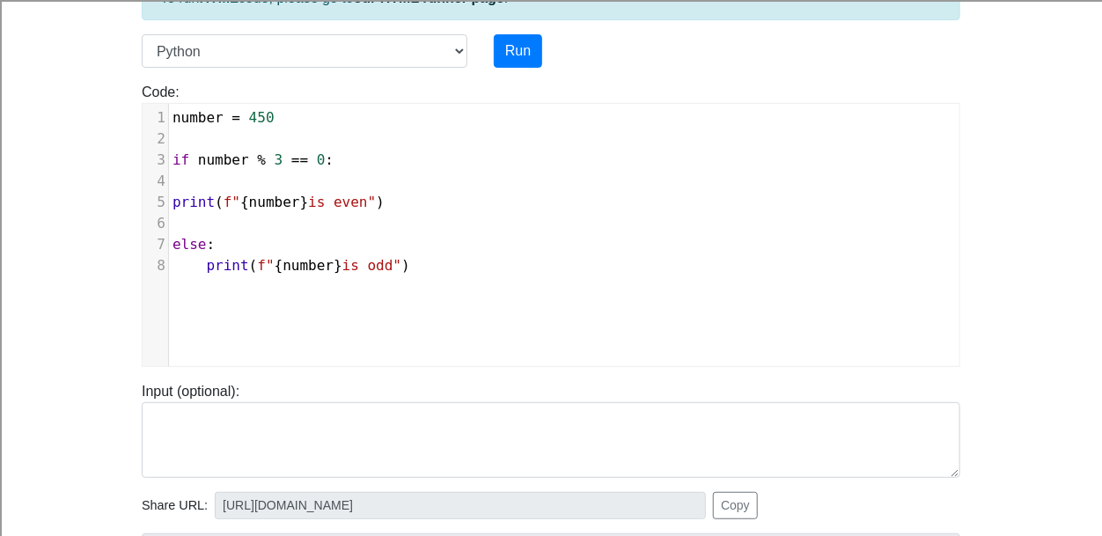
click at [169, 202] on pre "print ( f" { number } is even" )" at bounding box center [564, 202] width 790 height 21
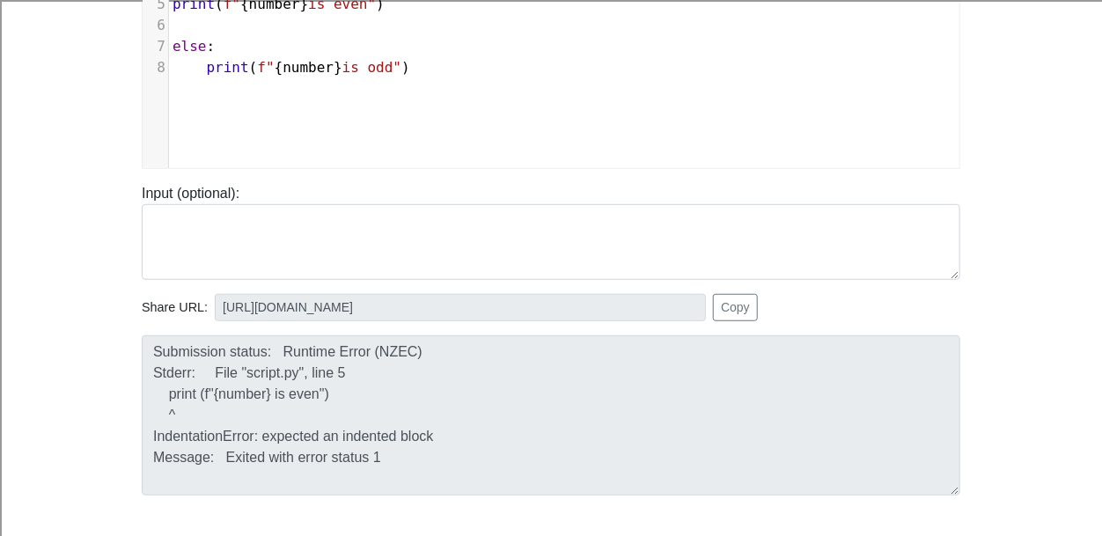
scroll to position [298, 0]
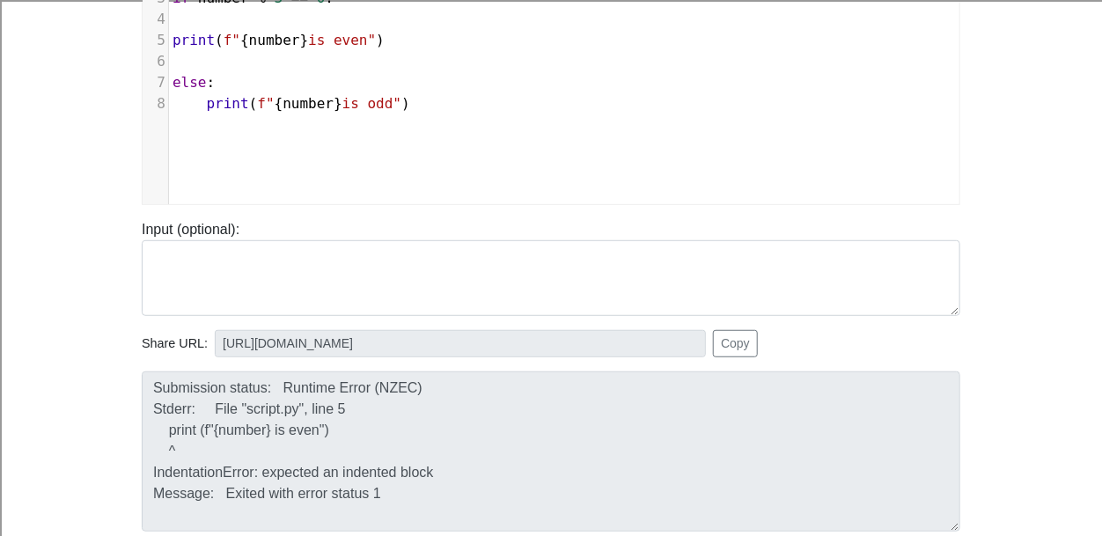
click at [764, 137] on div "​ x 1 number = 450 2 ​ 3 if number % 3 == 0 : 4 ​ 5 print ( f" { number } is ev…" at bounding box center [564, 86] width 843 height 289
click at [166, 40] on div "5" at bounding box center [156, 40] width 26 height 21
click at [172, 41] on span "print" at bounding box center [193, 40] width 42 height 17
click at [184, 100] on span "print ( f" { number } is odd" )" at bounding box center [291, 103] width 238 height 17
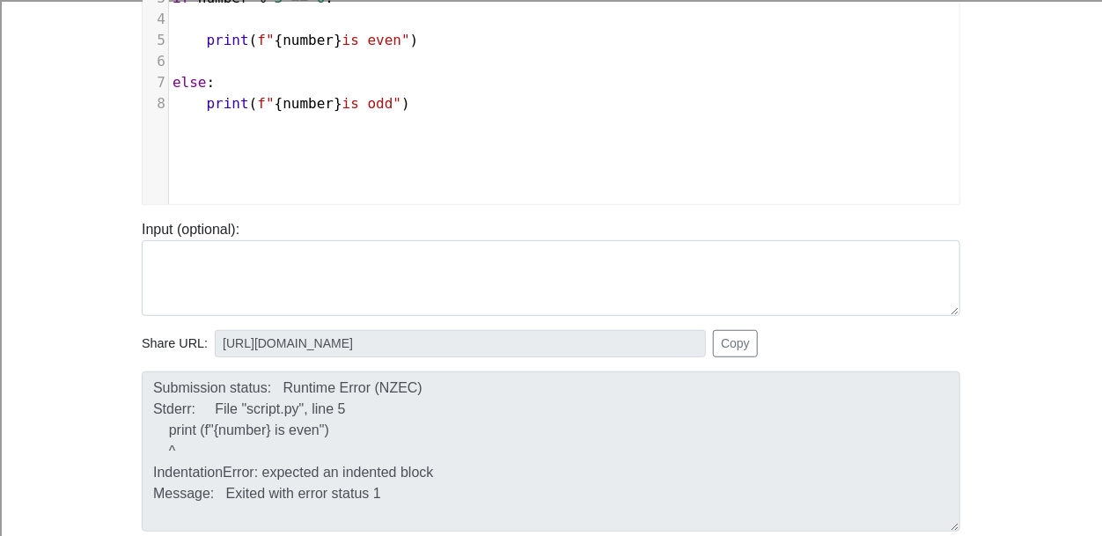
click at [179, 61] on pre "​" at bounding box center [564, 61] width 790 height 21
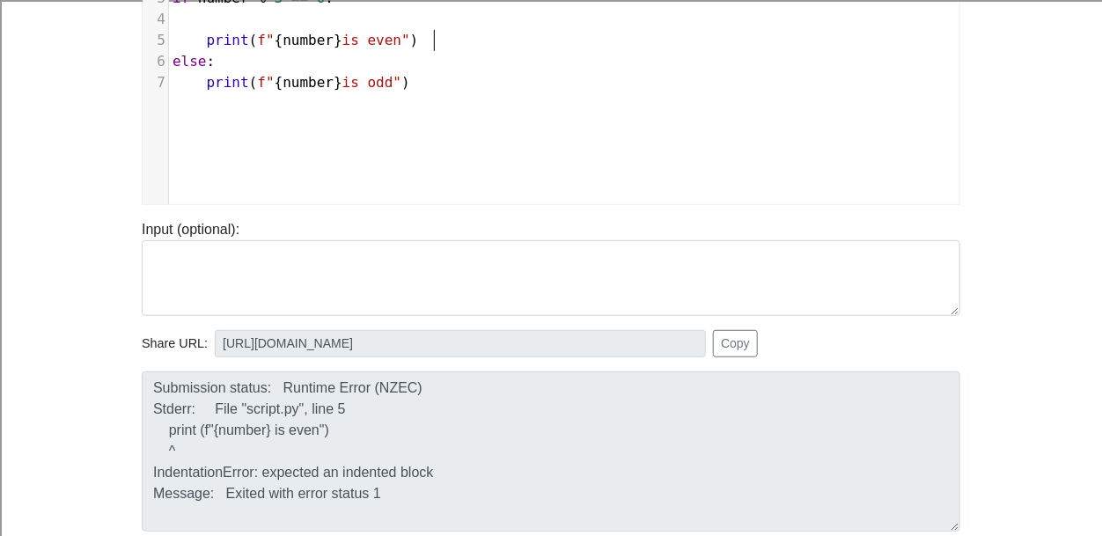
scroll to position [52, 0]
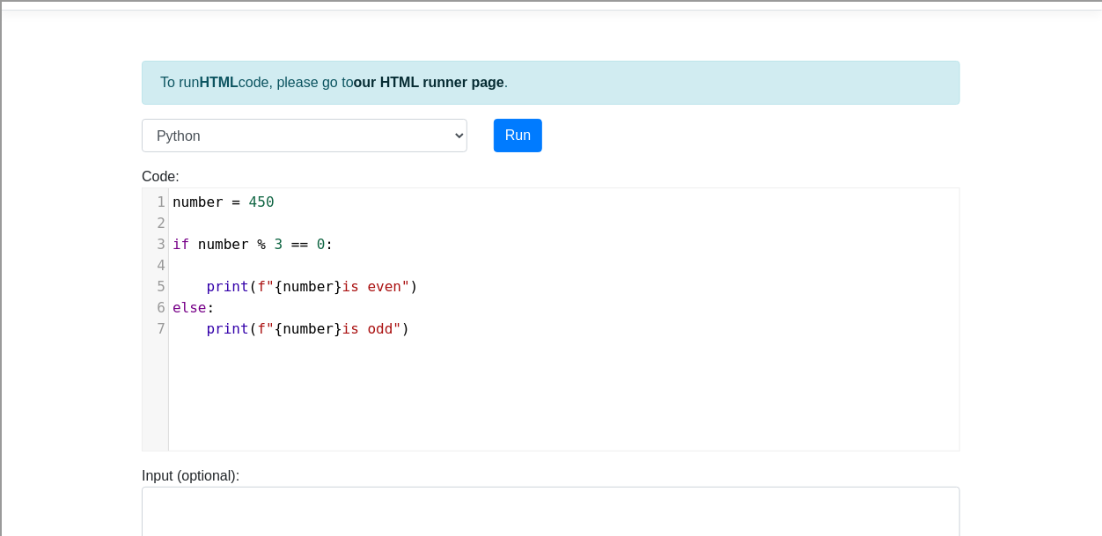
click at [196, 258] on pre "​" at bounding box center [564, 265] width 790 height 21
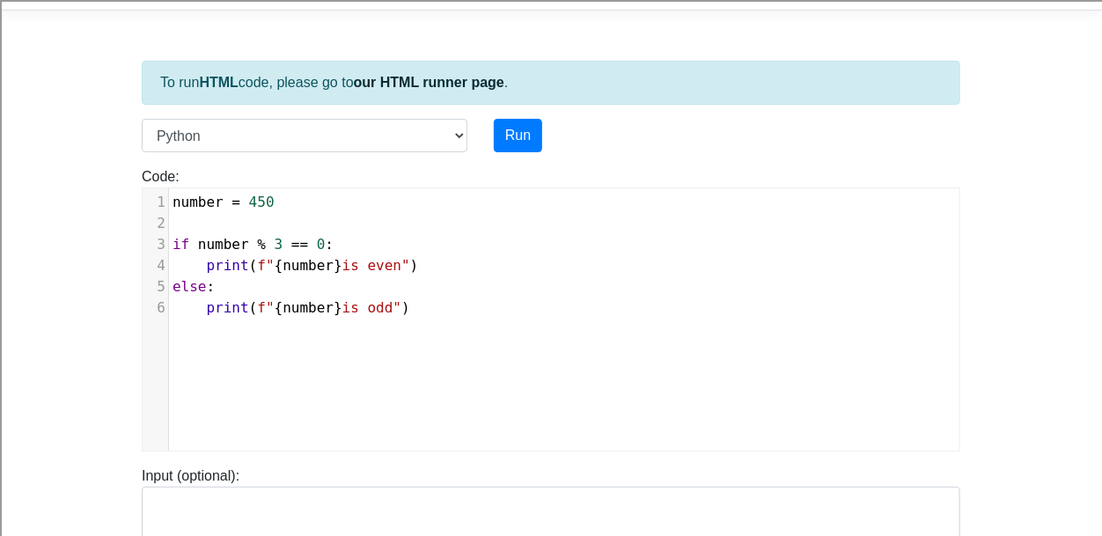
click at [553, 131] on div "Run" at bounding box center [585, 135] width 211 height 33
click at [517, 129] on button "Run" at bounding box center [518, 135] width 48 height 33
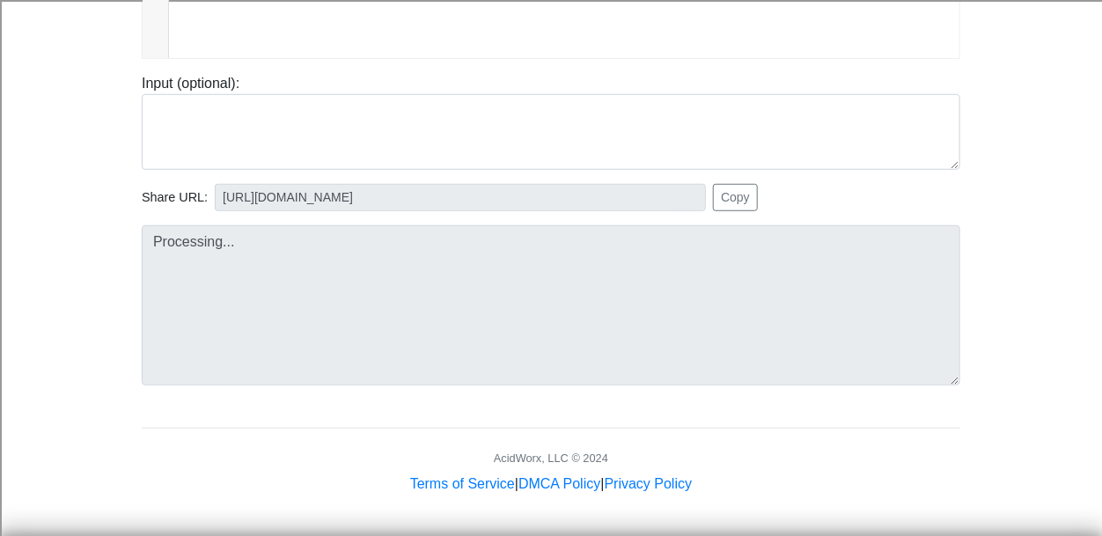
type input "https://codetester.io/runner?s=noWgB51az7"
type textarea "Stdout: 450 is even"
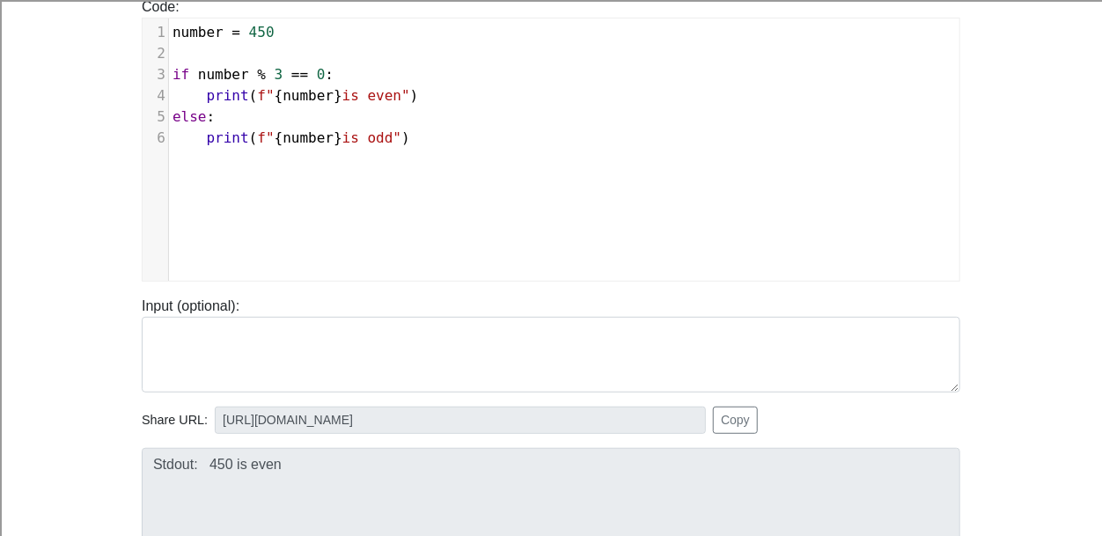
scroll to position [224, 0]
click at [275, 17] on div "​ x 1 number = 450 2 ​ 3 if number % 3 == 0 : 4 print ( f" { number } is even" …" at bounding box center [564, 84] width 790 height 134
click at [281, 26] on pre "number = 450" at bounding box center [564, 30] width 790 height 21
type textarea "35"
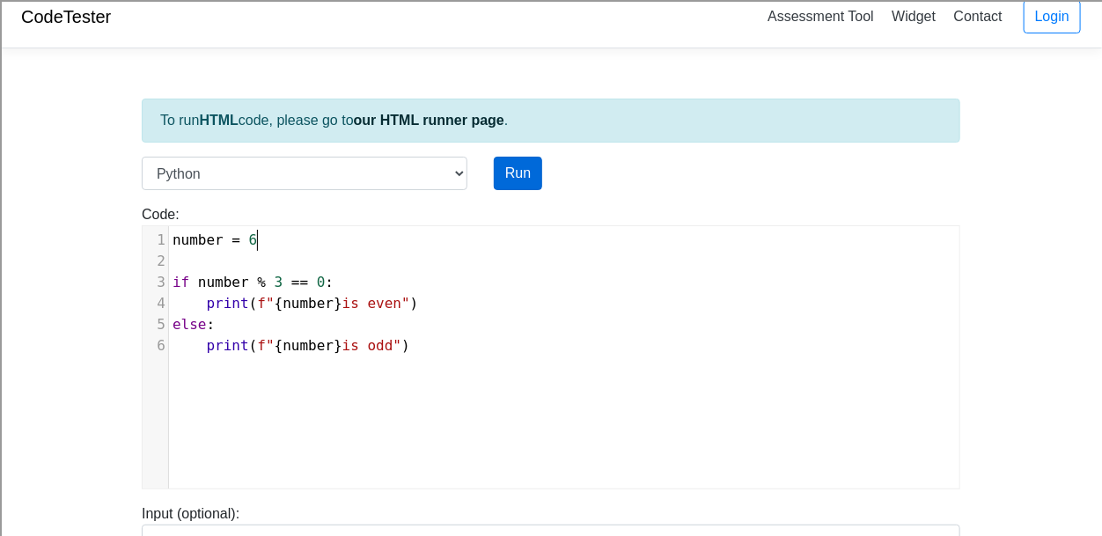
scroll to position [7, 8]
type textarea "6"
click at [517, 178] on button "Run" at bounding box center [518, 173] width 48 height 33
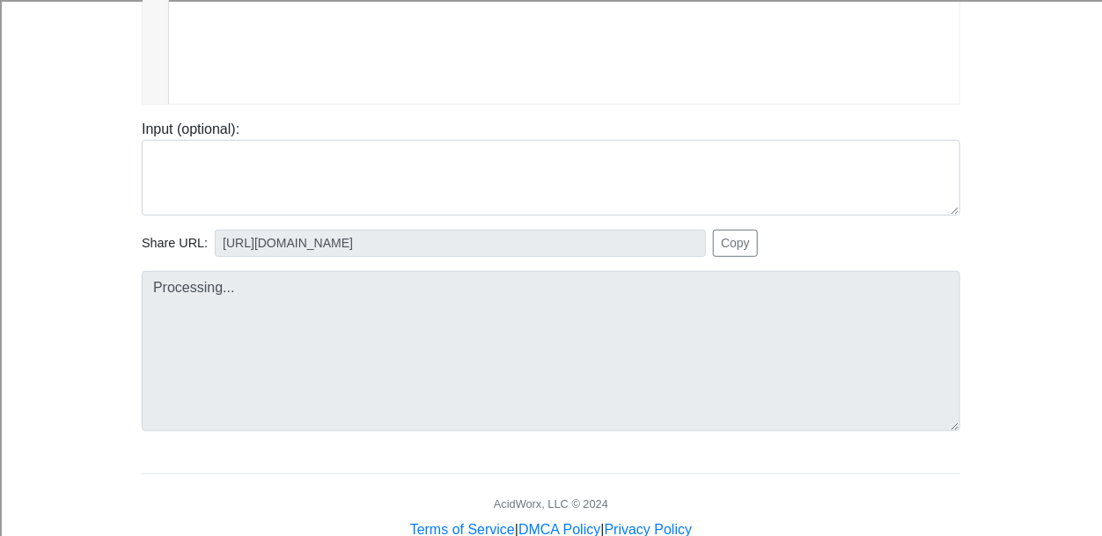
scroll to position [400, 0]
type input "https://codetester.io/runner?s=JrX0q4YYz8"
type textarea "Stdout: 6 is even"
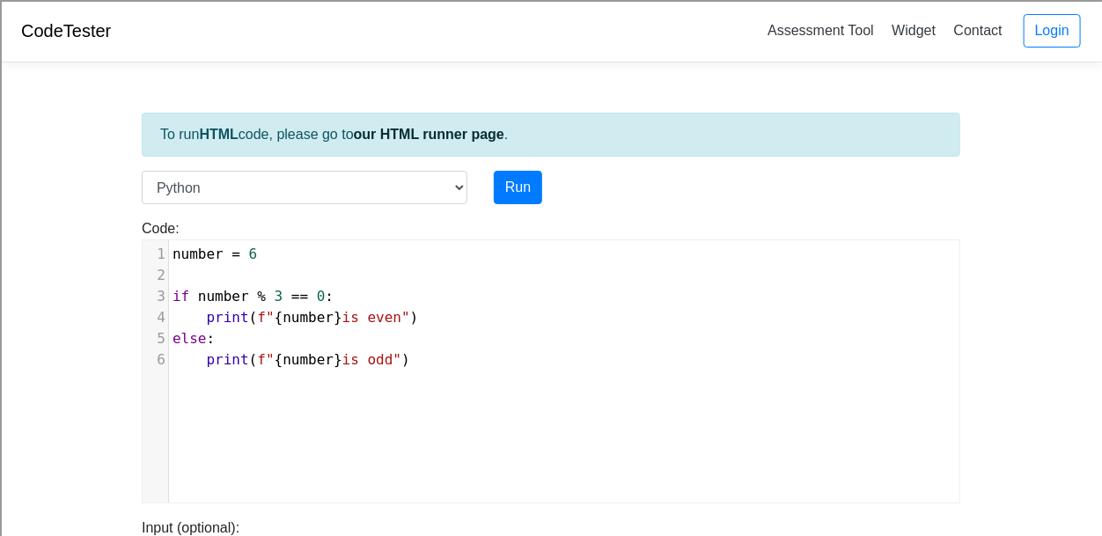
click at [291, 292] on span "==" at bounding box center [299, 296] width 17 height 17
type textarea "2"
click at [511, 204] on div "Code: print('hello') 2 ​ x 1 number = 6 2 ​ 3 if number % 2 == 0 : 4 print ( f"…" at bounding box center [550, 353] width 845 height 299
click at [511, 166] on div "To run HTML code, please go to our HTML runner page . Language C C++ Go Java Ja…" at bounding box center [550, 508] width 845 height 862
click at [515, 172] on button "Run" at bounding box center [518, 187] width 48 height 33
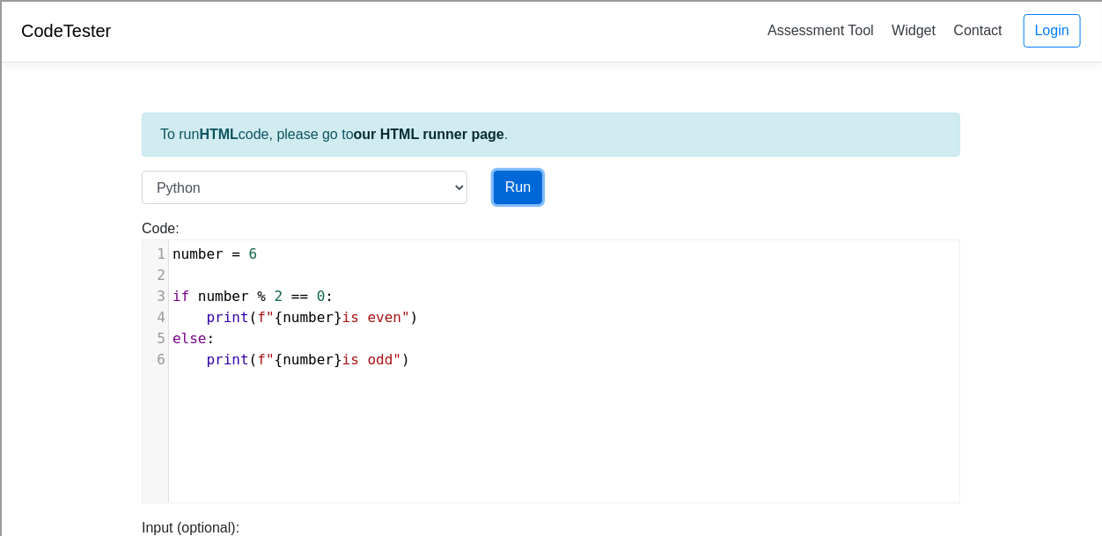
scroll to position [444, 0]
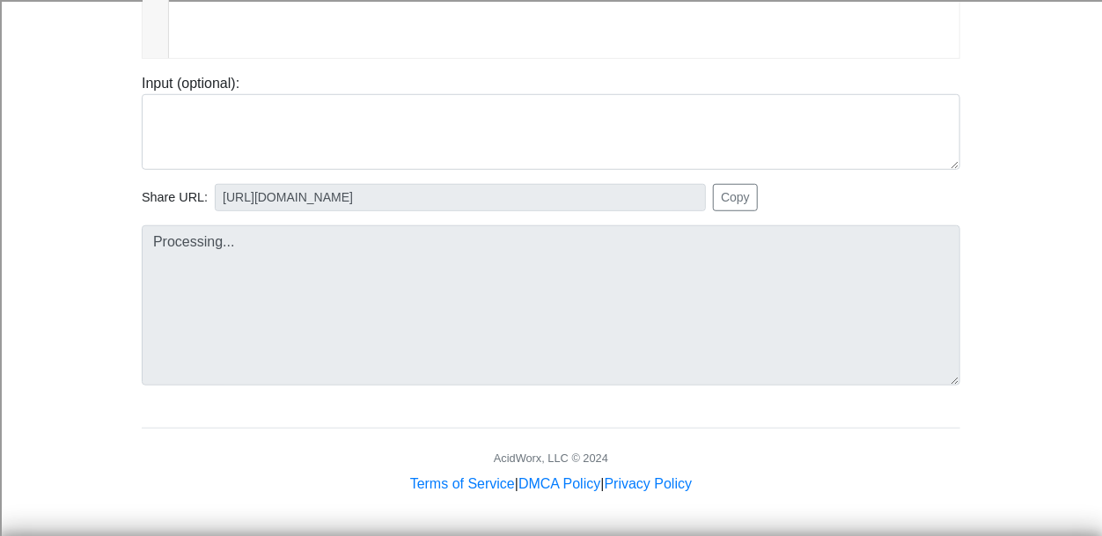
type input "https://codetester.io/runner?s=vYlrpE3Bzq"
type textarea "Stdout: 6 is even"
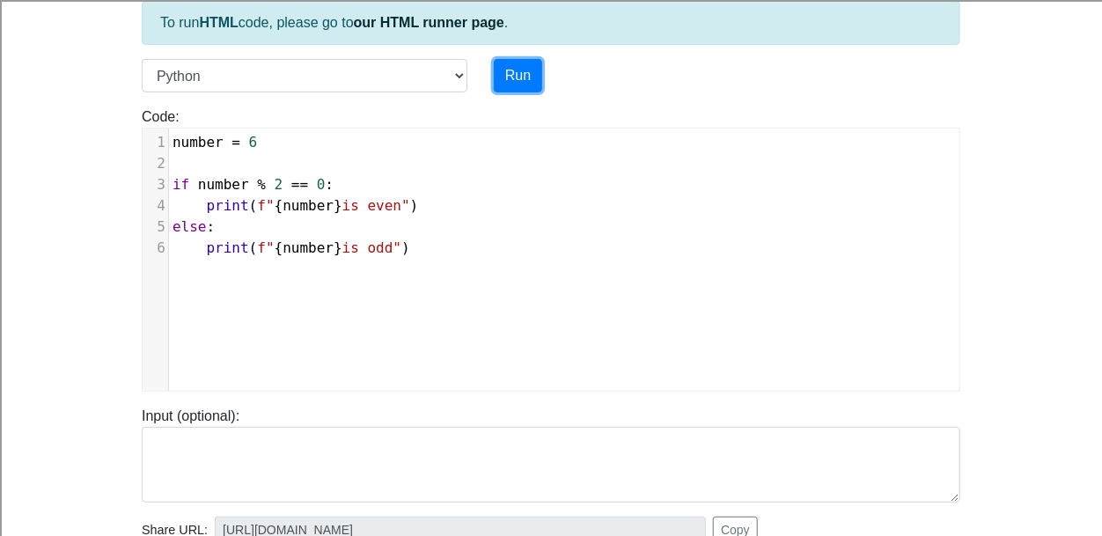
scroll to position [0, 0]
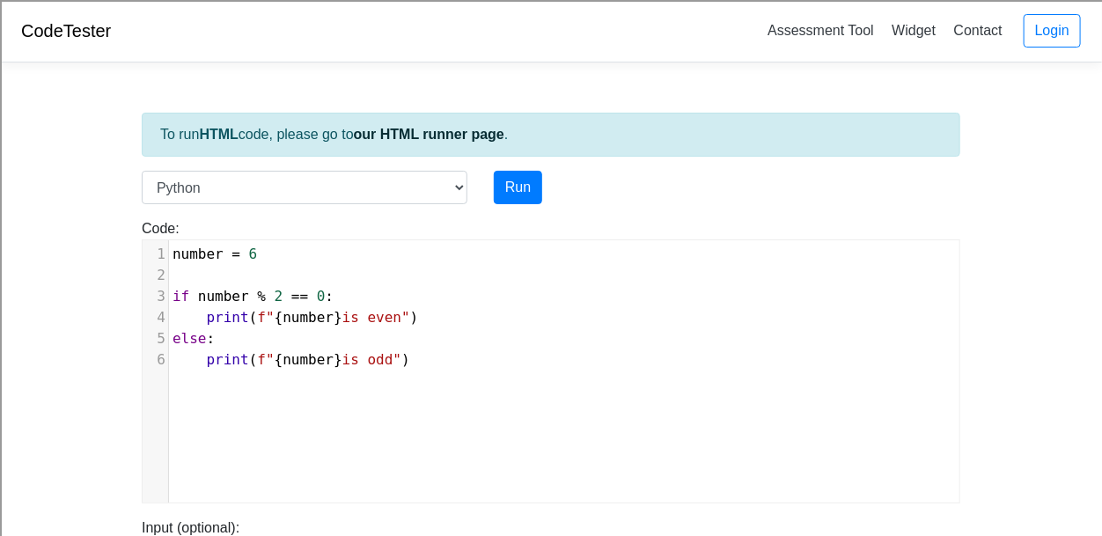
click at [286, 288] on span "if number % 2 == 0 :" at bounding box center [252, 296] width 161 height 17
type textarea "number = 6 if number % 2 == 0 : print (f"{number} is even") else : print (f"{nu…"
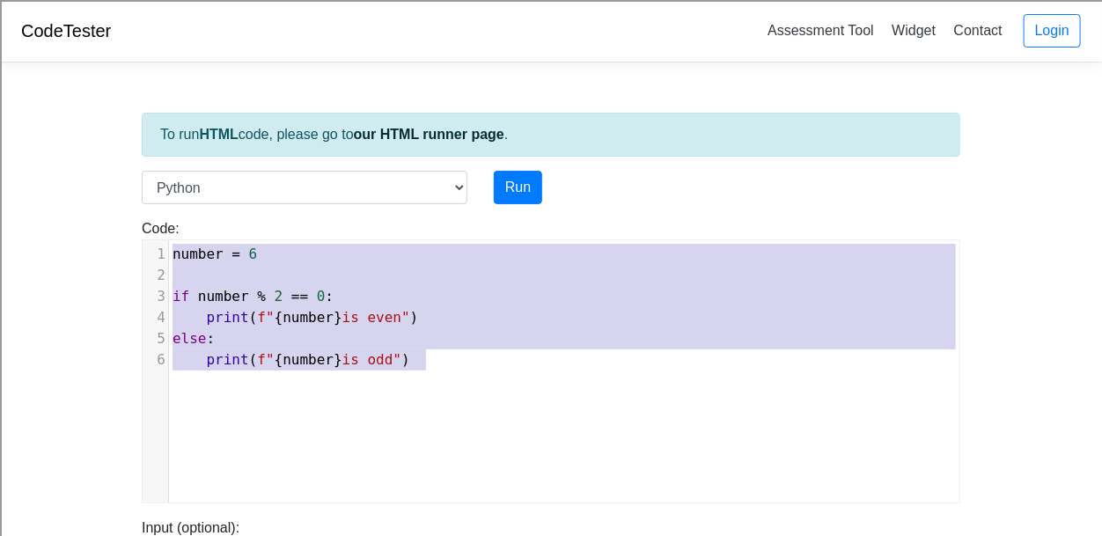
drag, startPoint x: 451, startPoint y: 360, endPoint x: 40, endPoint y: 209, distance: 437.9
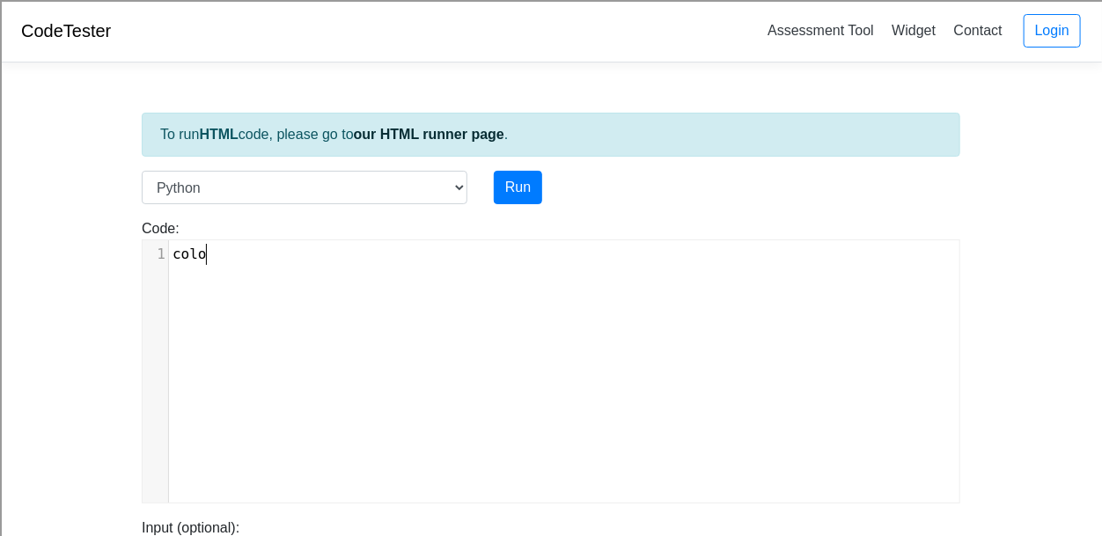
type textarea "color"
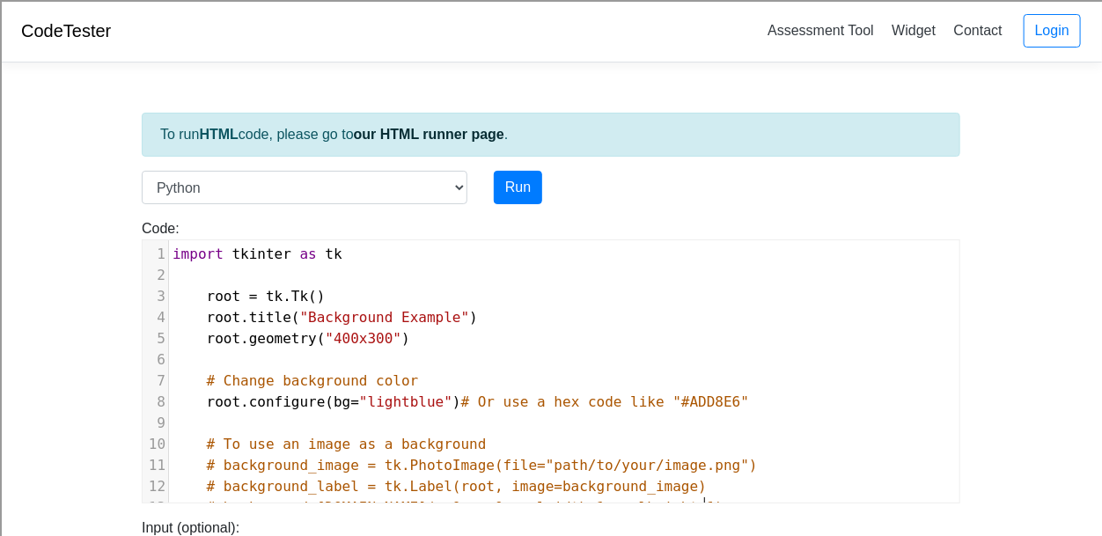
scroll to position [18, 0]
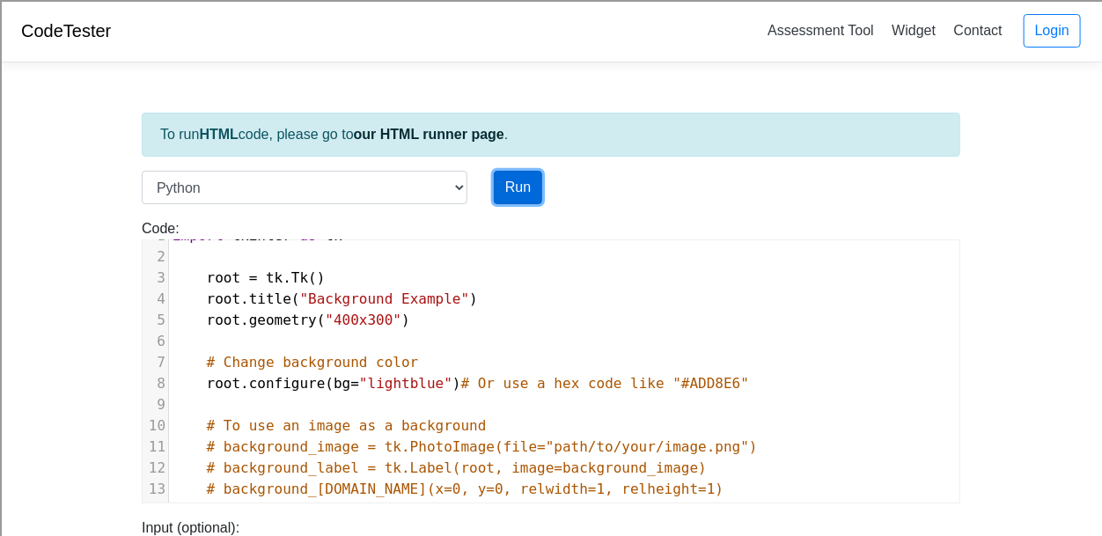
click at [531, 184] on button "Run" at bounding box center [518, 187] width 48 height 33
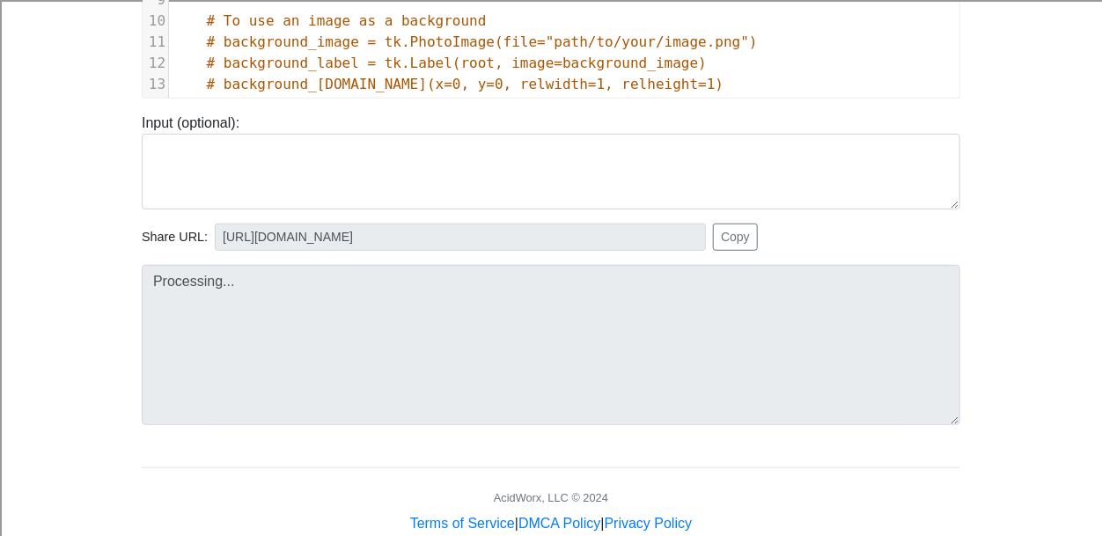
scroll to position [408, 0]
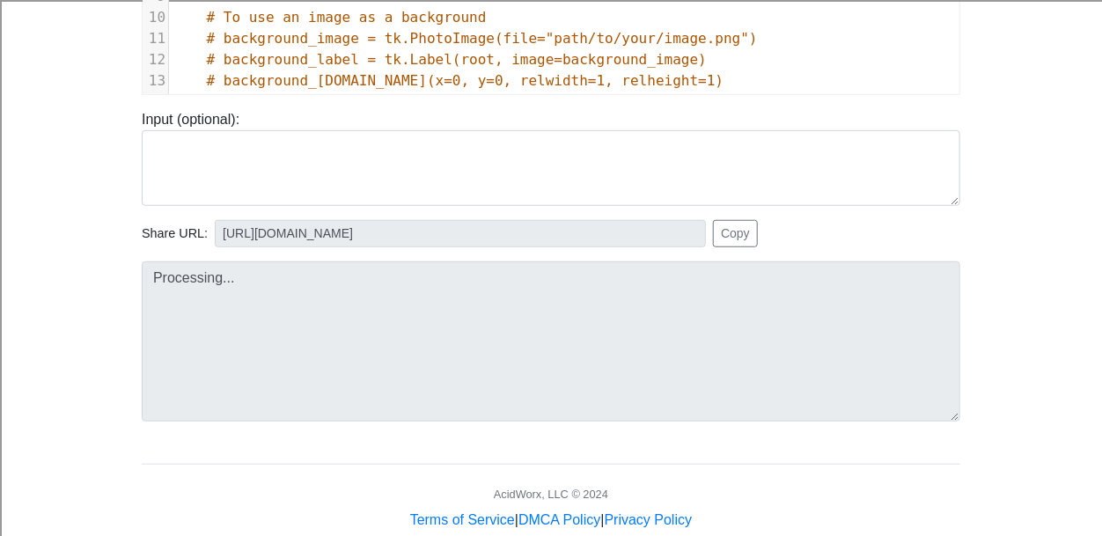
type input "https://codetester.io/runner?s=MRW4njeBXk"
type textarea "Submission status: Runtime Error (NZEC) Stderr: File "script.py", line 3 root =…"
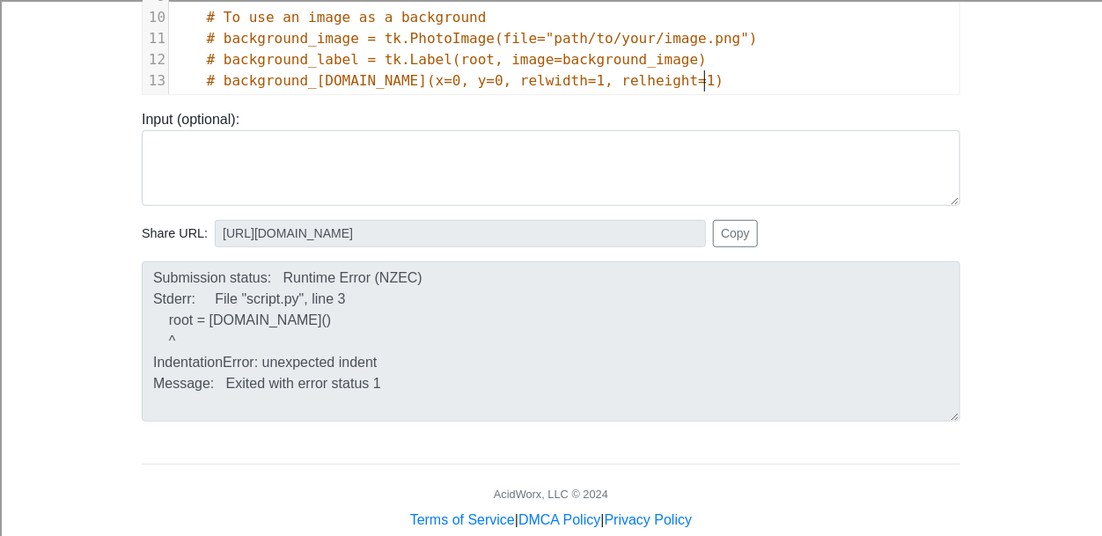
scroll to position [7, 0]
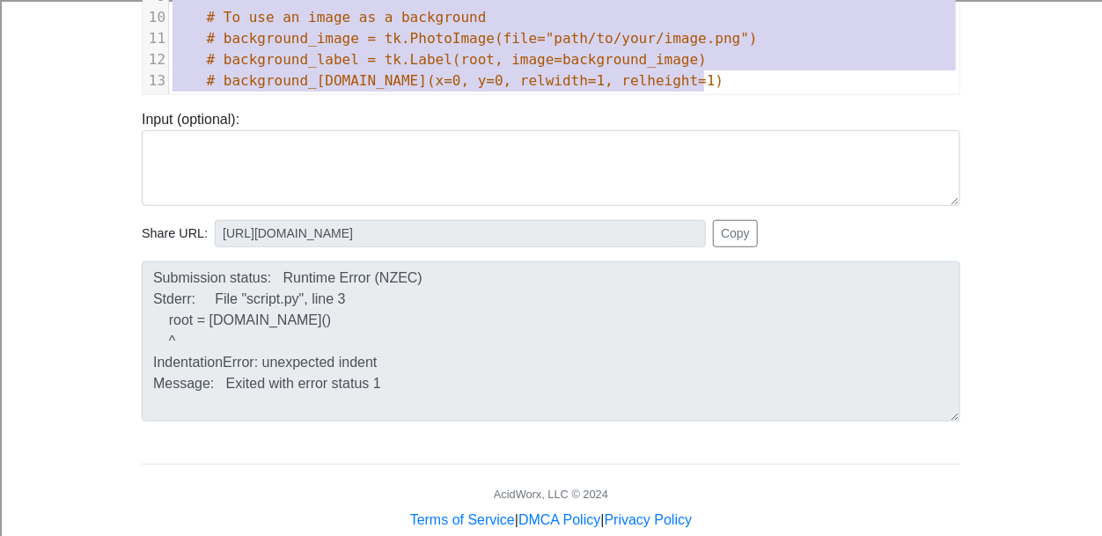
type textarea "import tkinter as tk root = tk.Tk() root.title("Background Example") root.geome…"
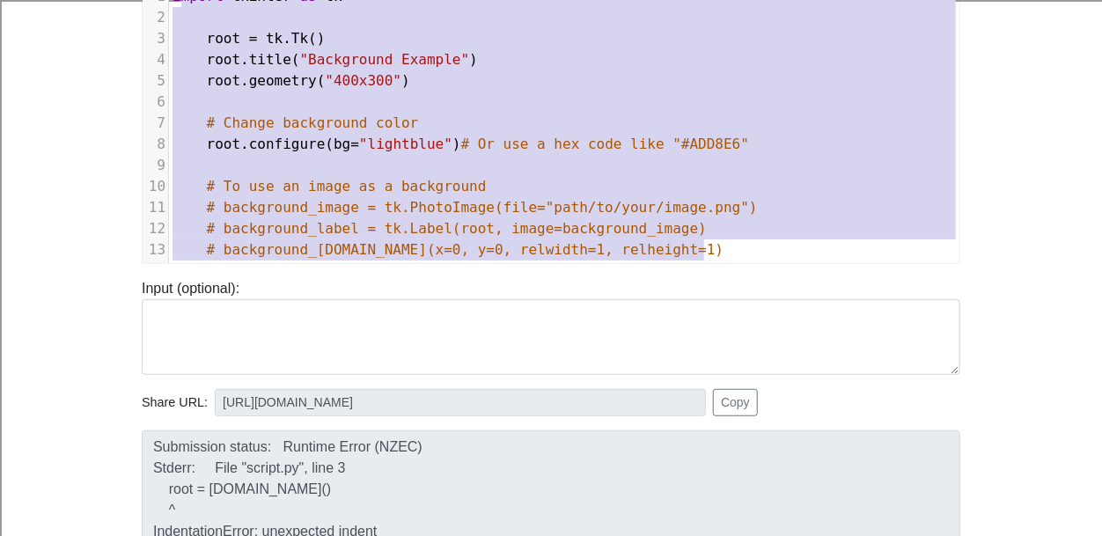
scroll to position [0, 0]
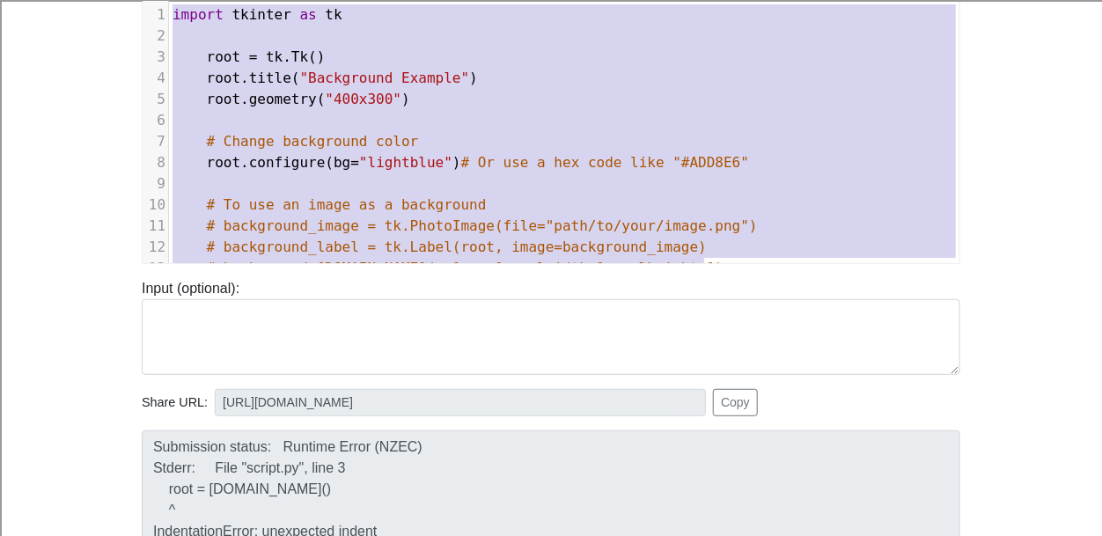
drag, startPoint x: 757, startPoint y: 85, endPoint x: 144, endPoint y: -25, distance: 622.3
click at [144, 0] on html "CodeTester Assessment Tool Widget Contact Login To run HTML code, please go to …" at bounding box center [551, 389] width 1102 height 1256
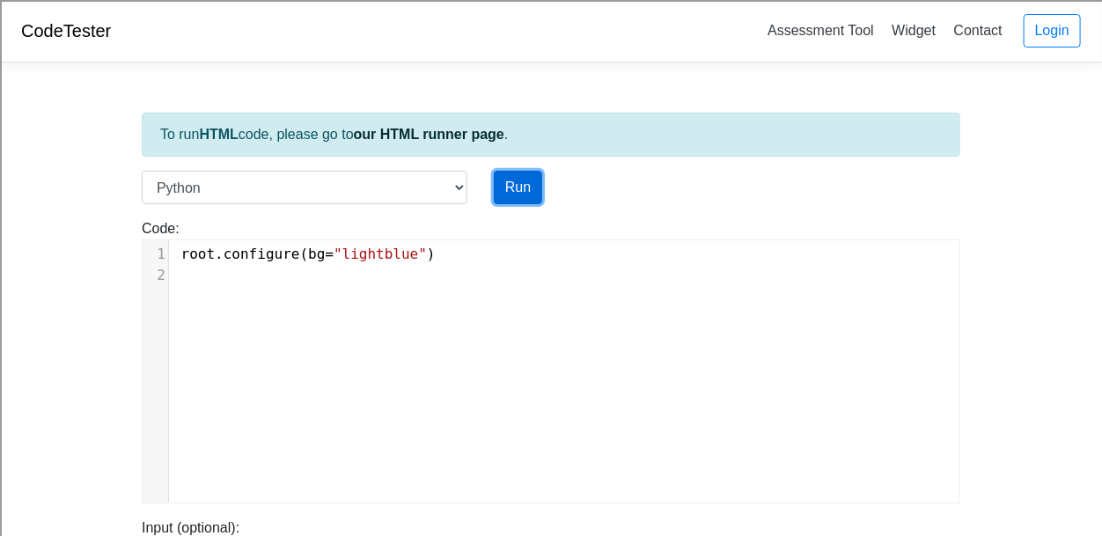
click at [509, 181] on button "Run" at bounding box center [518, 187] width 48 height 33
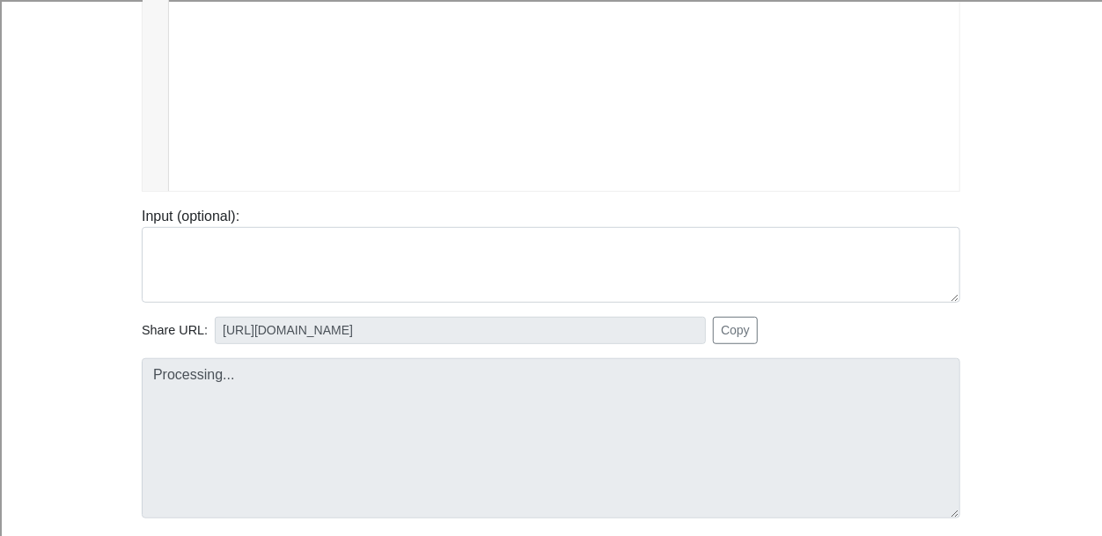
scroll to position [311, 0]
type input "https://codetester.io/runner?s=5OznpyMGl4"
type textarea "Submission status: Runtime Error (NZEC) Stderr: File "script.py", line 1 root.c…"
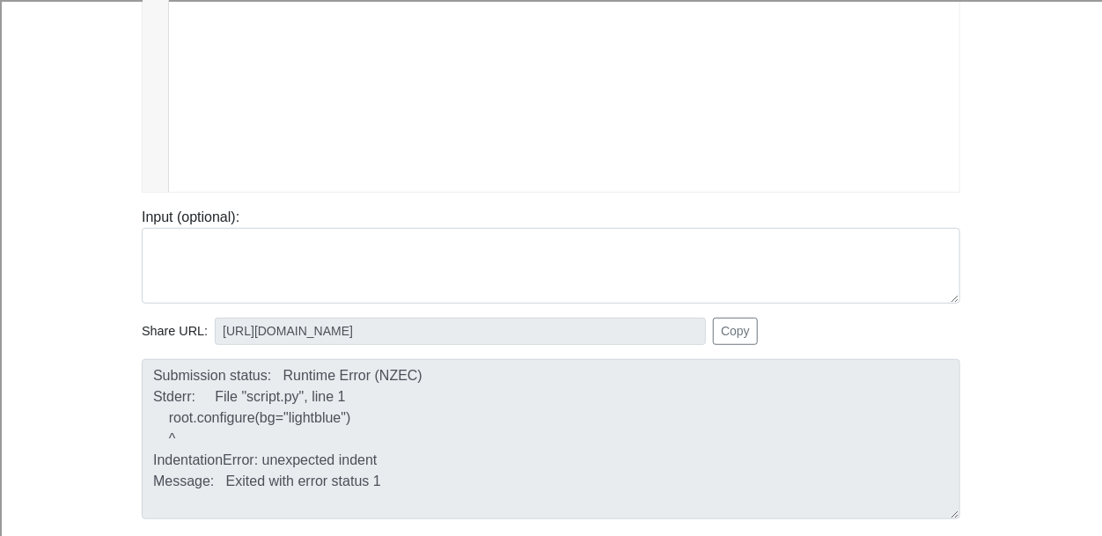
scroll to position [0, 0]
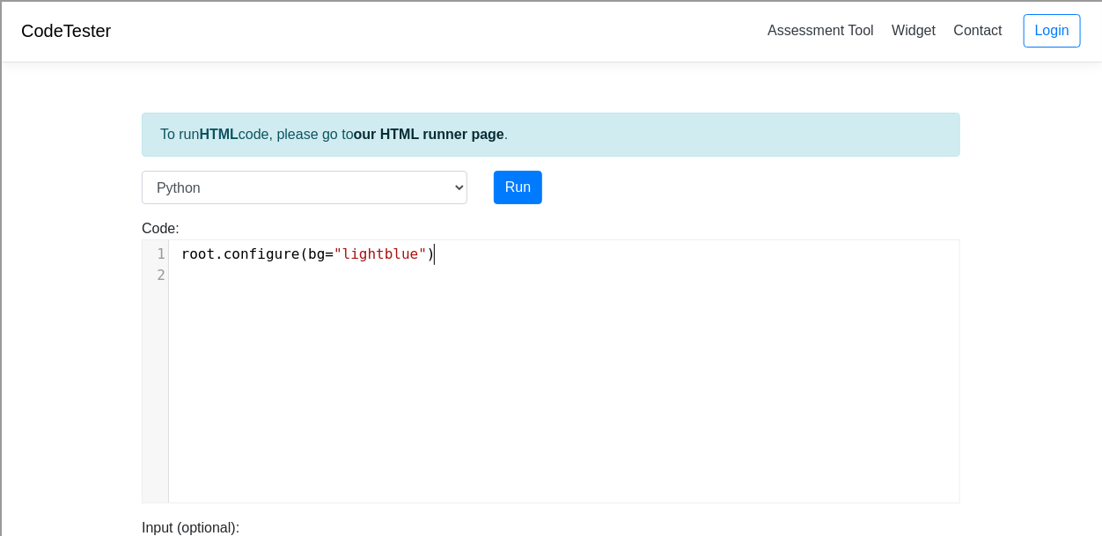
type textarea "root.configure(bg="lightblue")"
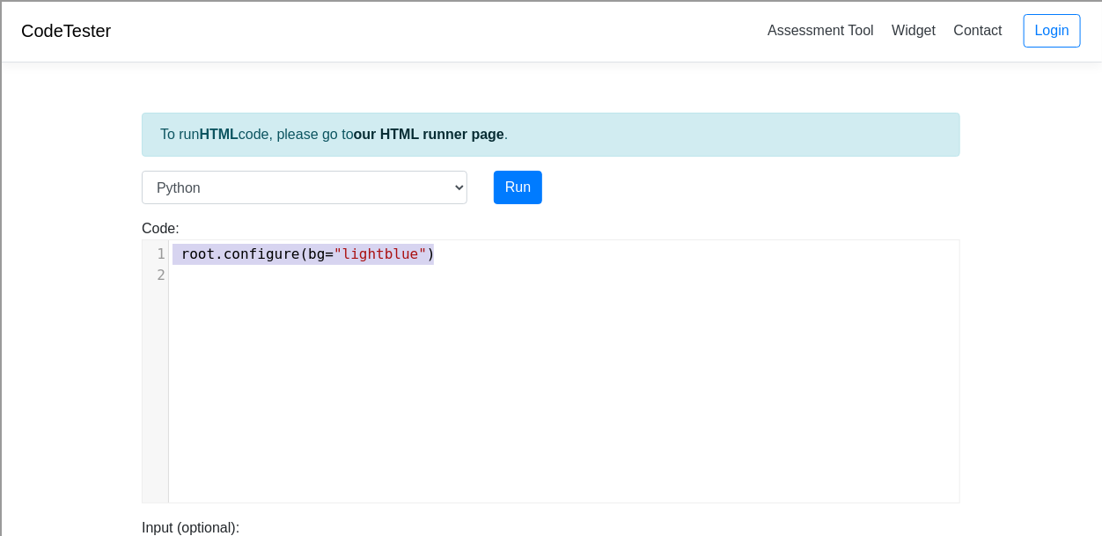
drag, startPoint x: 439, startPoint y: 255, endPoint x: 215, endPoint y: 239, distance: 224.9
click at [215, 240] on div "x 13 1 1 root . configure ( bg = "lightblue" ) 2" at bounding box center [564, 264] width 790 height 49
click at [491, 265] on pre at bounding box center [564, 275] width 790 height 21
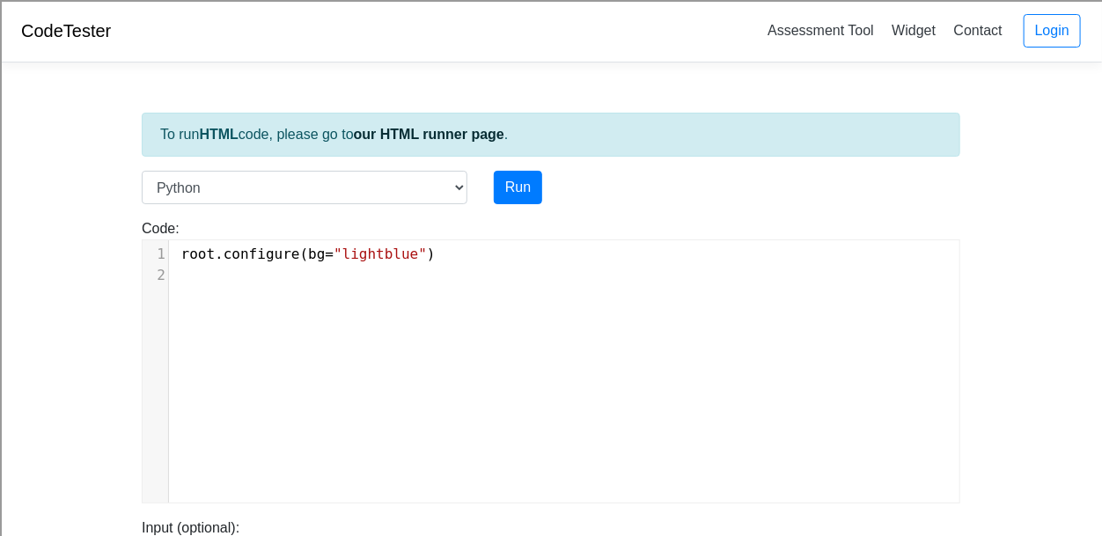
click at [420, 256] on span ""lightblue"" at bounding box center [380, 254] width 93 height 17
type textarea "pink"
click at [517, 195] on button "Run" at bounding box center [518, 187] width 48 height 33
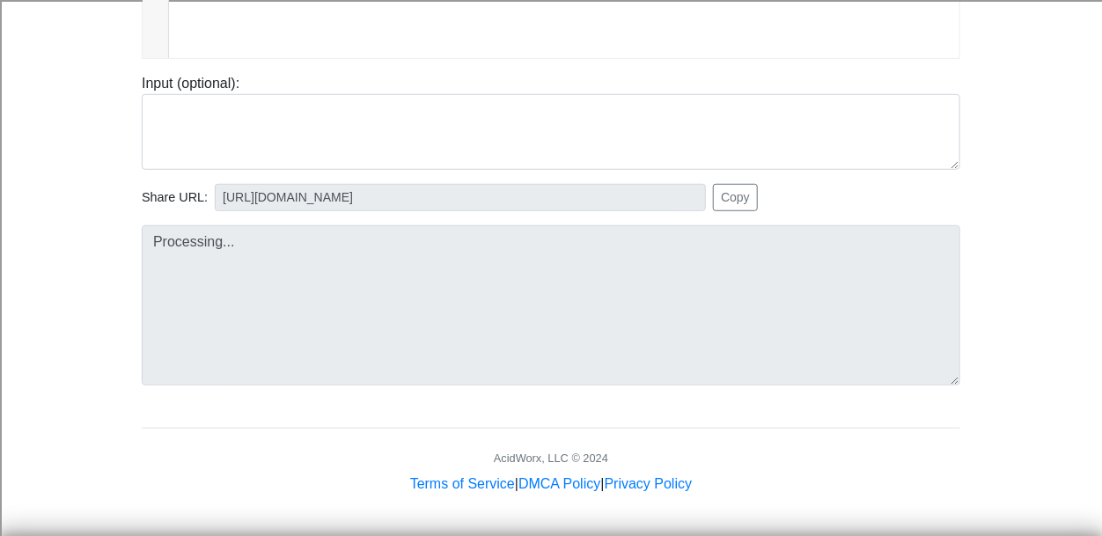
type input "https://codetester.io/runner?s=NZz8OopEXn"
type textarea "Submission status: Runtime Error (NZEC) Stderr: File "script.py", line 1 root.c…"
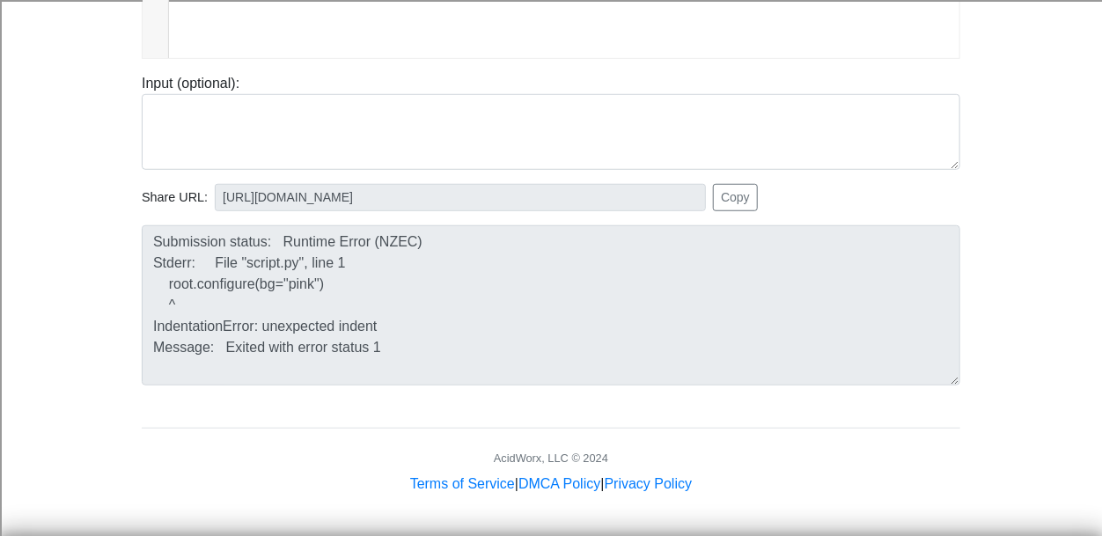
scroll to position [0, 0]
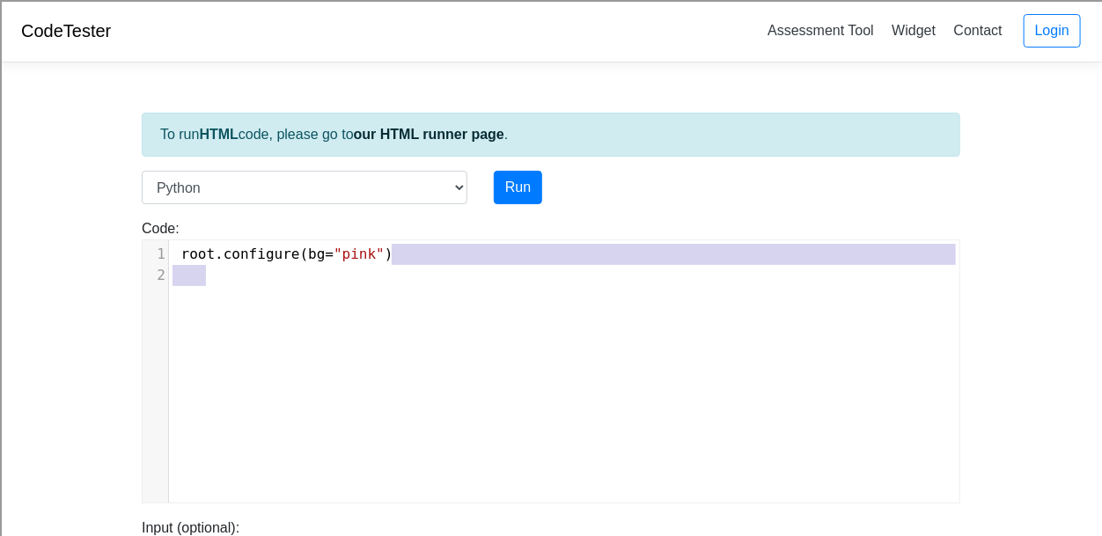
type textarea "root.configure(bg="pink")"
drag, startPoint x: 422, startPoint y: 265, endPoint x: 92, endPoint y: 246, distance: 331.4
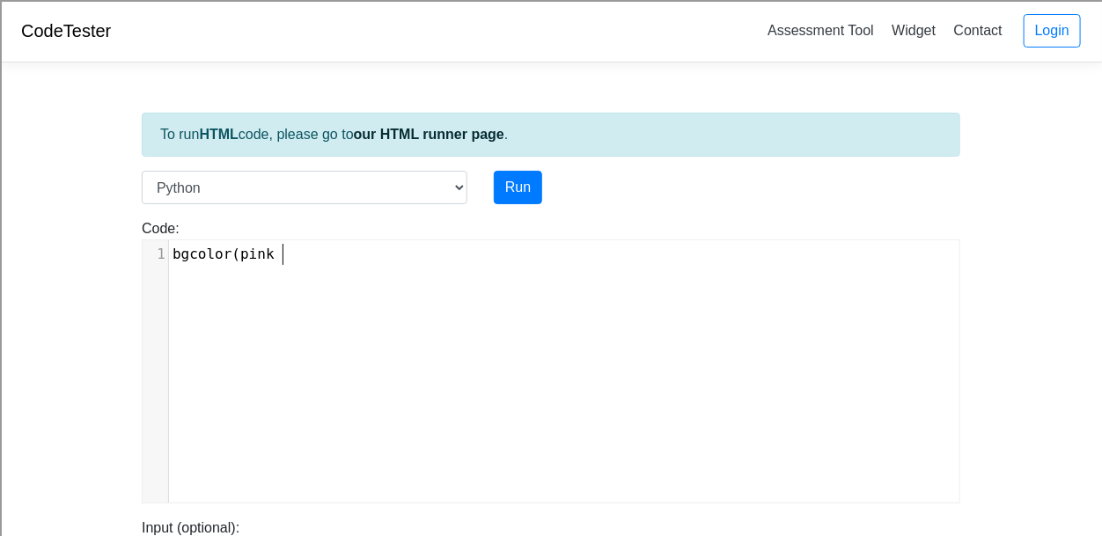
scroll to position [7, 118]
type textarea "bgcolor (pink)"
click at [543, 201] on div "Run" at bounding box center [585, 187] width 211 height 33
click at [512, 184] on button "Run" at bounding box center [518, 187] width 48 height 33
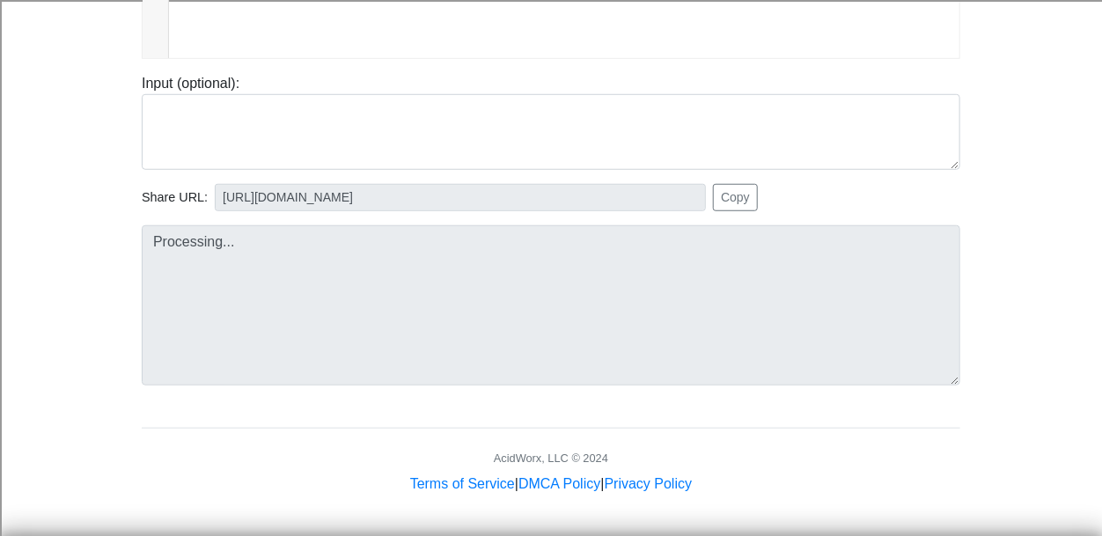
type input "https://codetester.io/runner?s=KxzK37N0z1"
type textarea "Submission status: Runtime Error (NZEC) Stderr: Traceback (most recent call las…"
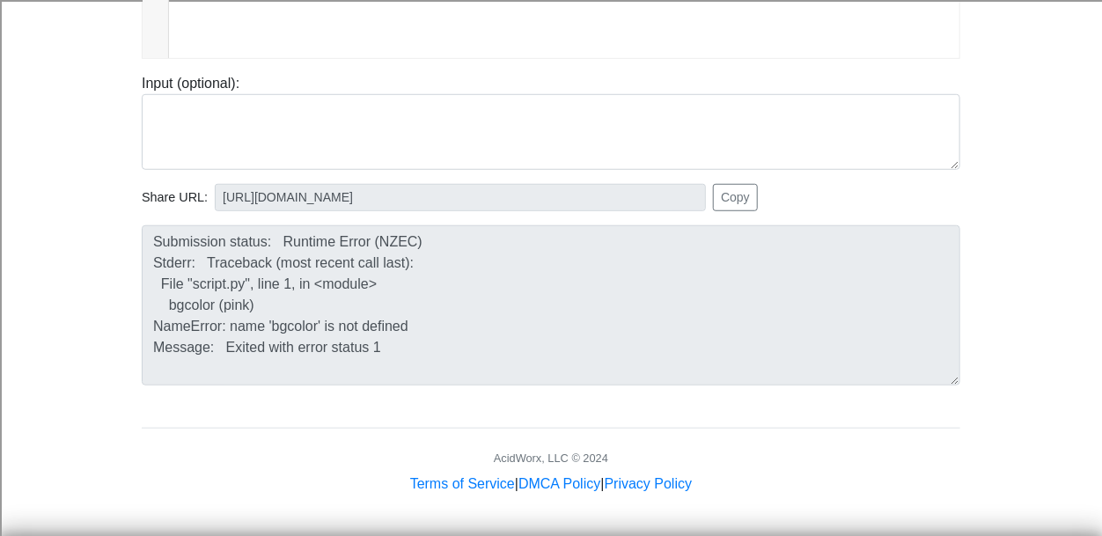
scroll to position [0, 0]
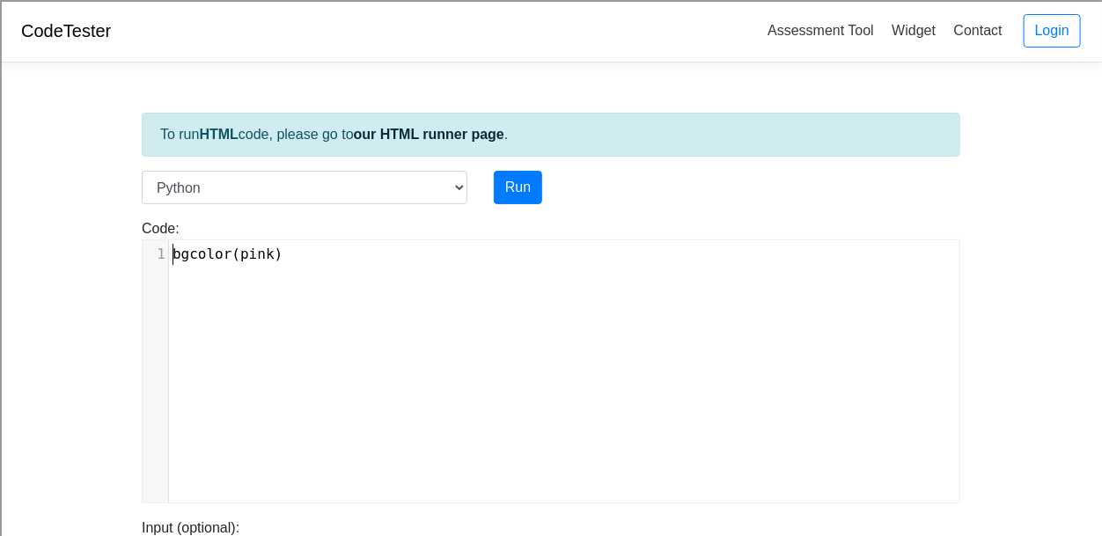
drag, startPoint x: 402, startPoint y: 241, endPoint x: 62, endPoint y: 234, distance: 340.6
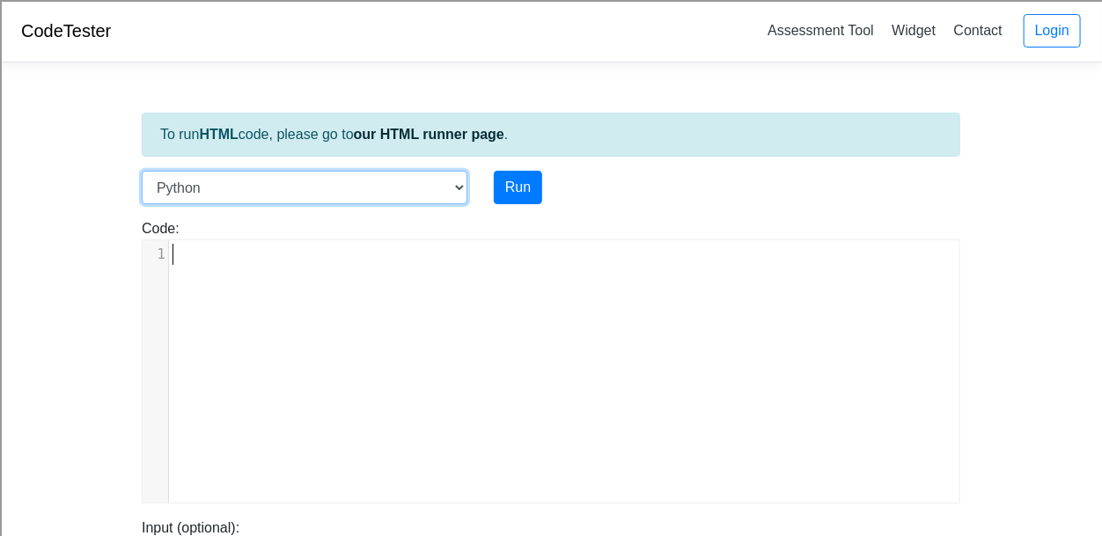
click at [199, 173] on select "C C++ Go Java Javascript Python Ruby" at bounding box center [305, 187] width 326 height 33
click at [142, 171] on select "C C++ Go Java Javascript Python Ruby" at bounding box center [305, 187] width 326 height 33
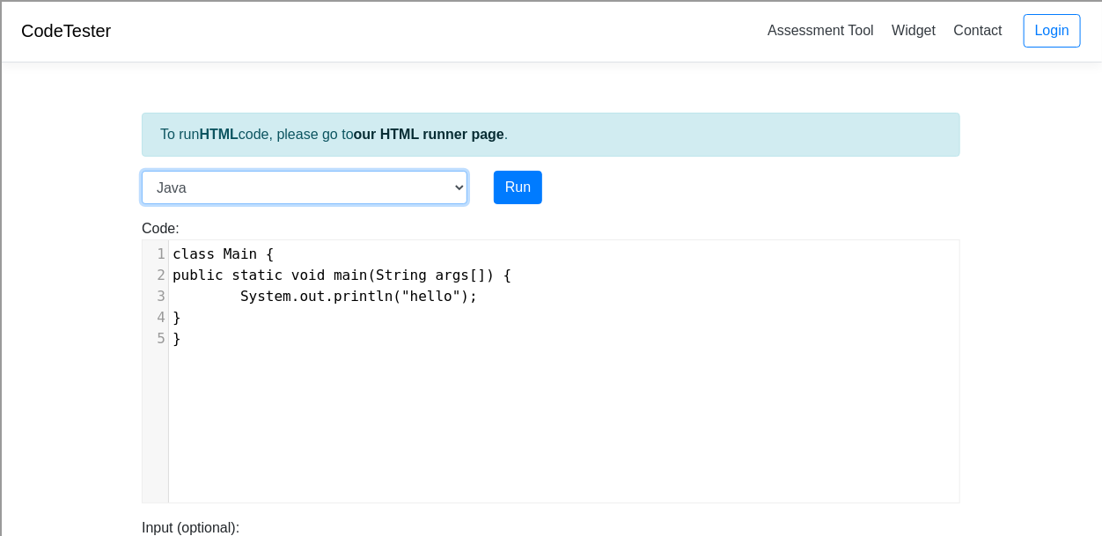
scroll to position [18, 0]
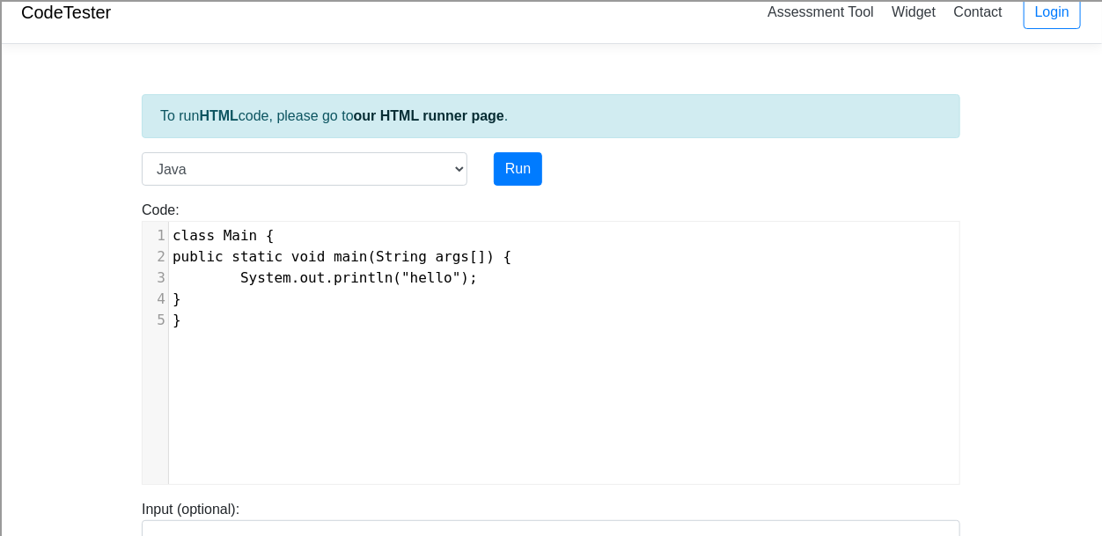
click at [484, 166] on div "Run" at bounding box center [585, 168] width 211 height 33
click at [479, 165] on div "Language C C++ Go Java Javascript Python Ruby" at bounding box center [304, 168] width 352 height 33
click at [455, 173] on select "C C++ Go Java Javascript Python Ruby" at bounding box center [305, 168] width 326 height 33
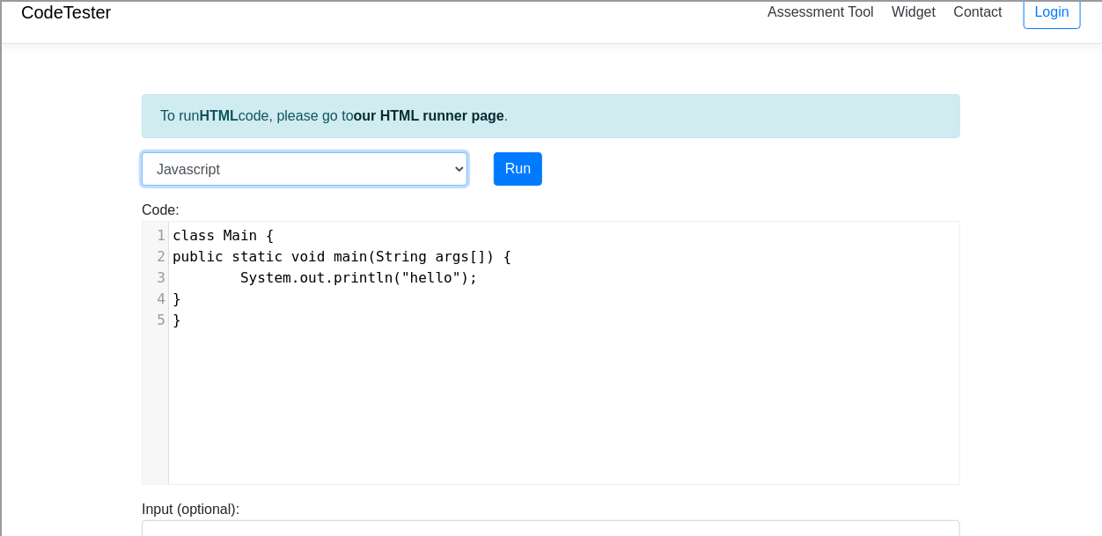
click at [142, 152] on select "C C++ Go Java Javascript Python Ruby" at bounding box center [305, 168] width 326 height 33
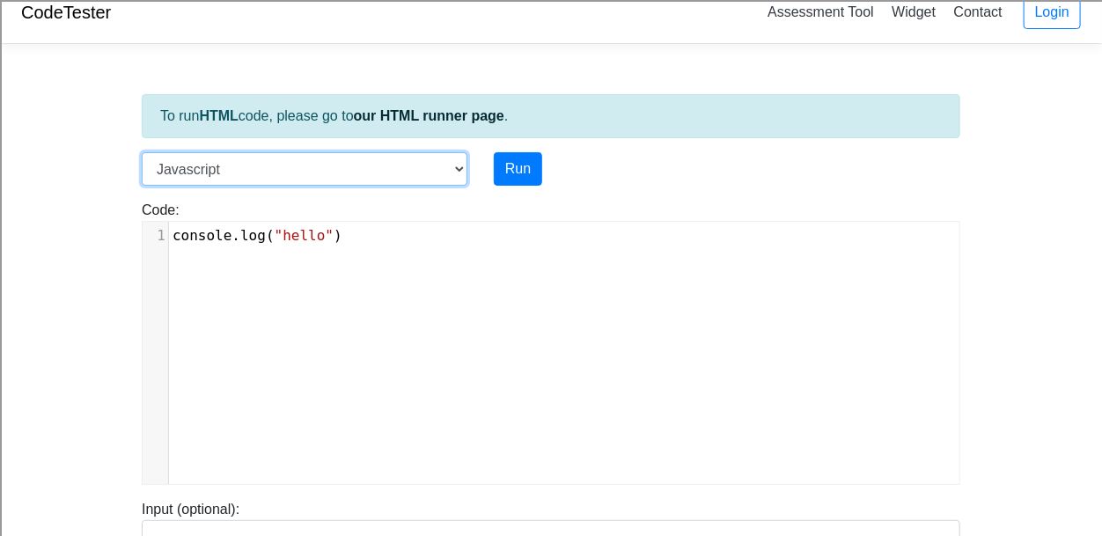
click at [414, 171] on select "C C++ Go Java Javascript Python Ruby" at bounding box center [305, 168] width 326 height 33
click at [142, 152] on select "C C++ Go Java Javascript Python Ruby" at bounding box center [305, 168] width 326 height 33
click at [384, 172] on select "C C++ Go Java Javascript Python Ruby" at bounding box center [305, 168] width 326 height 33
click at [142, 152] on select "C C++ Go Java Javascript Python Ruby" at bounding box center [305, 168] width 326 height 33
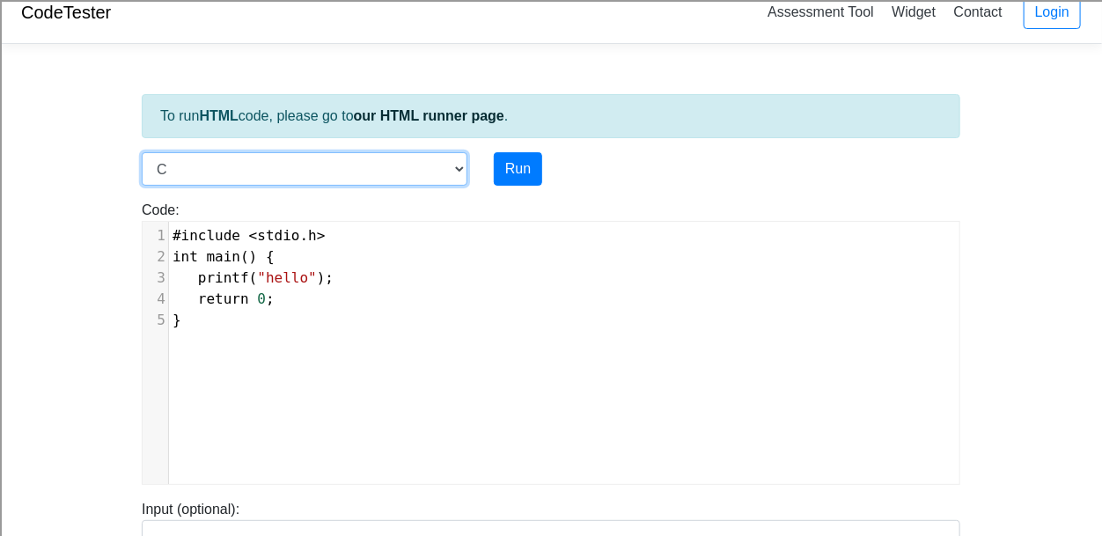
click at [355, 171] on select "C C++ Go Java Javascript Python Ruby" at bounding box center [305, 168] width 326 height 33
click at [142, 152] on select "C C++ Go Java Javascript Python Ruby" at bounding box center [305, 168] width 326 height 33
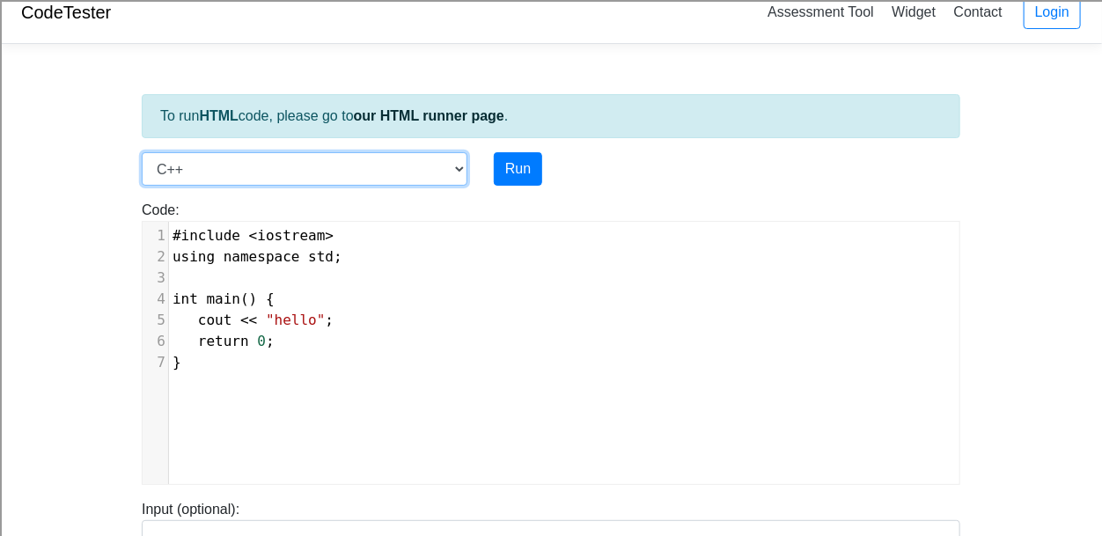
click at [371, 168] on select "C C++ Go Java Javascript Python Ruby" at bounding box center [305, 168] width 326 height 33
click at [142, 152] on select "C C++ Go Java Javascript Python Ruby" at bounding box center [305, 168] width 326 height 33
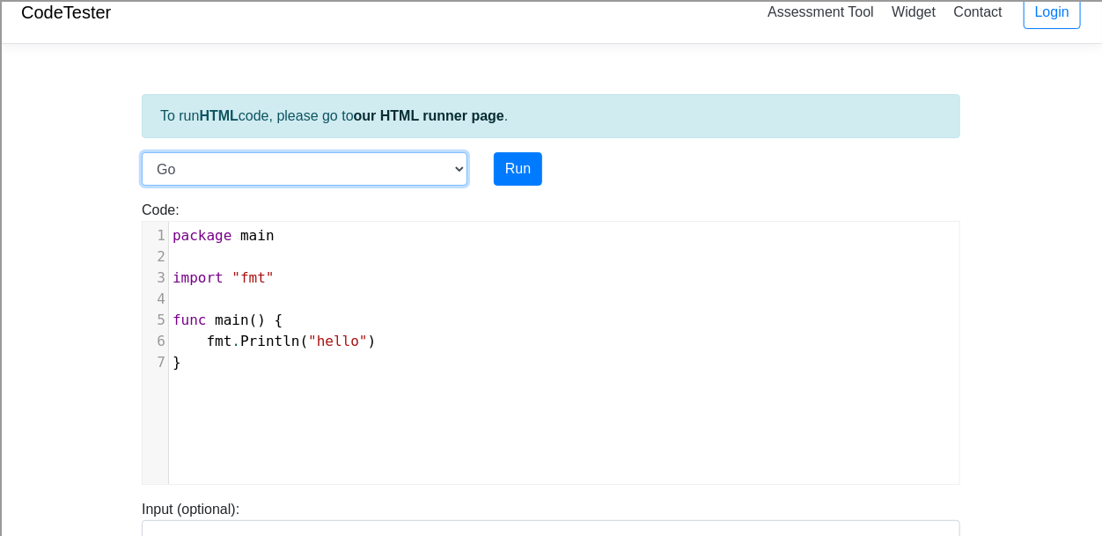
click at [410, 165] on select "C C++ Go Java Javascript Python Ruby" at bounding box center [305, 168] width 326 height 33
select select "python"
click at [142, 152] on select "C C++ Go Java Javascript Python Ruby" at bounding box center [305, 168] width 326 height 33
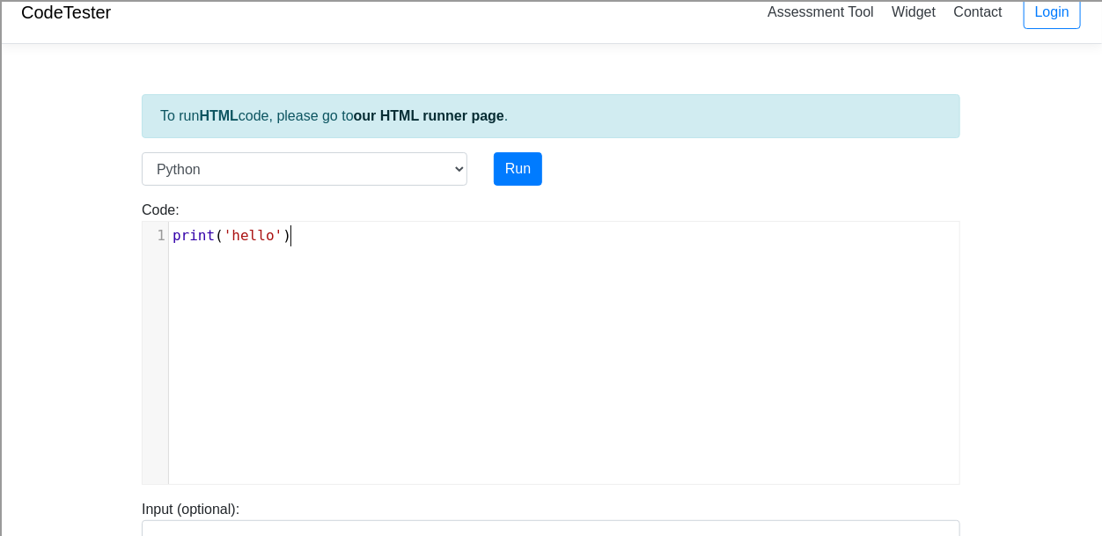
scroll to position [7, 0]
click at [307, 245] on div "xxxxxxxxxx 1 print ( 'hello' )" at bounding box center [564, 236] width 790 height 28
click at [297, 252] on div "xxxxxxxxxx 1 ​" at bounding box center [564, 366] width 843 height 289
click at [297, 249] on div "xxxxxxxxxx 1 ​" at bounding box center [564, 366] width 843 height 289
click at [286, 242] on pre "​" at bounding box center [564, 235] width 790 height 21
